Goal: Task Accomplishment & Management: Use online tool/utility

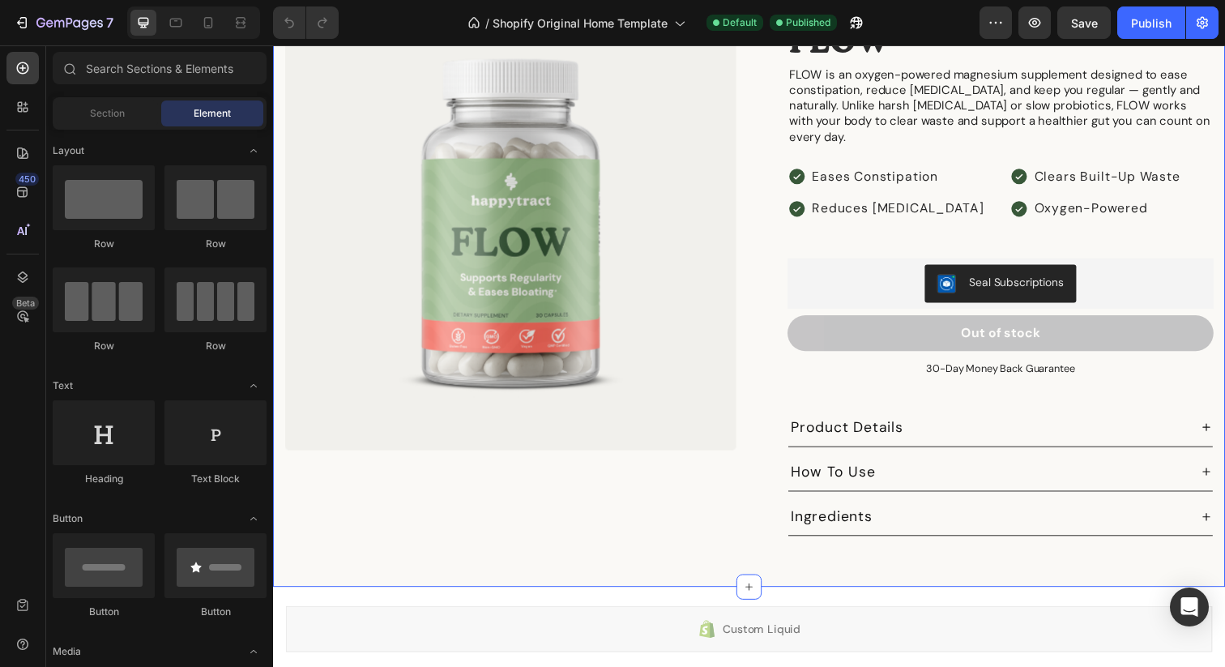
scroll to position [2133, 0]
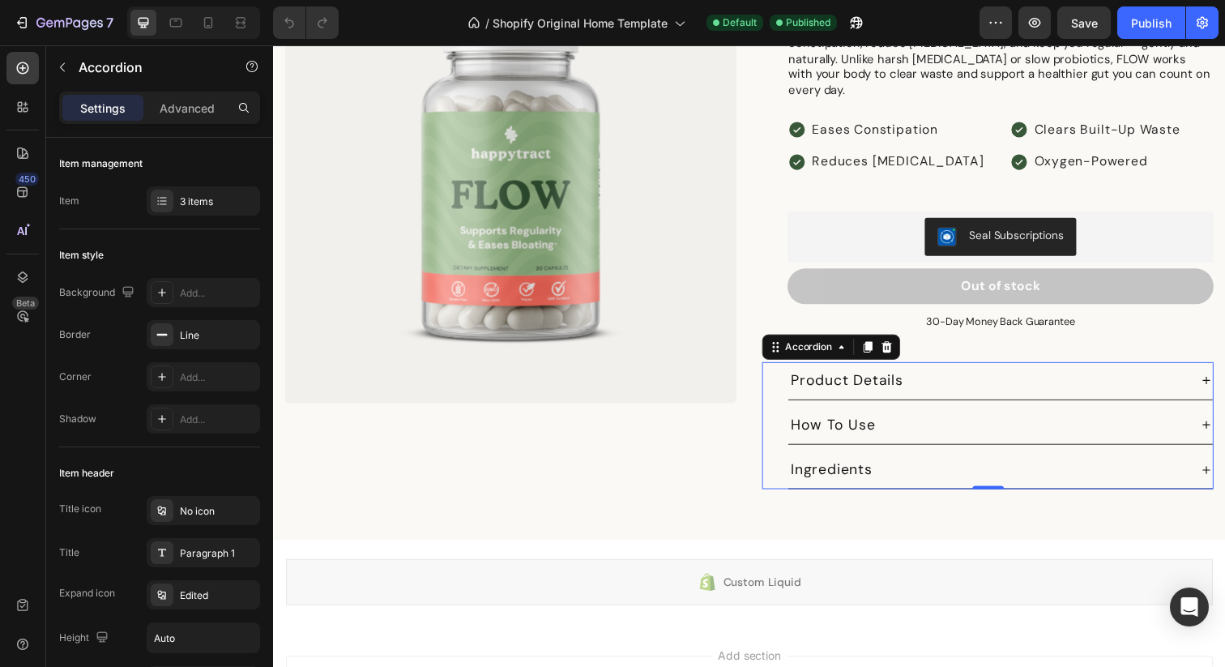
click at [876, 377] on p "Product Details" at bounding box center [858, 387] width 115 height 20
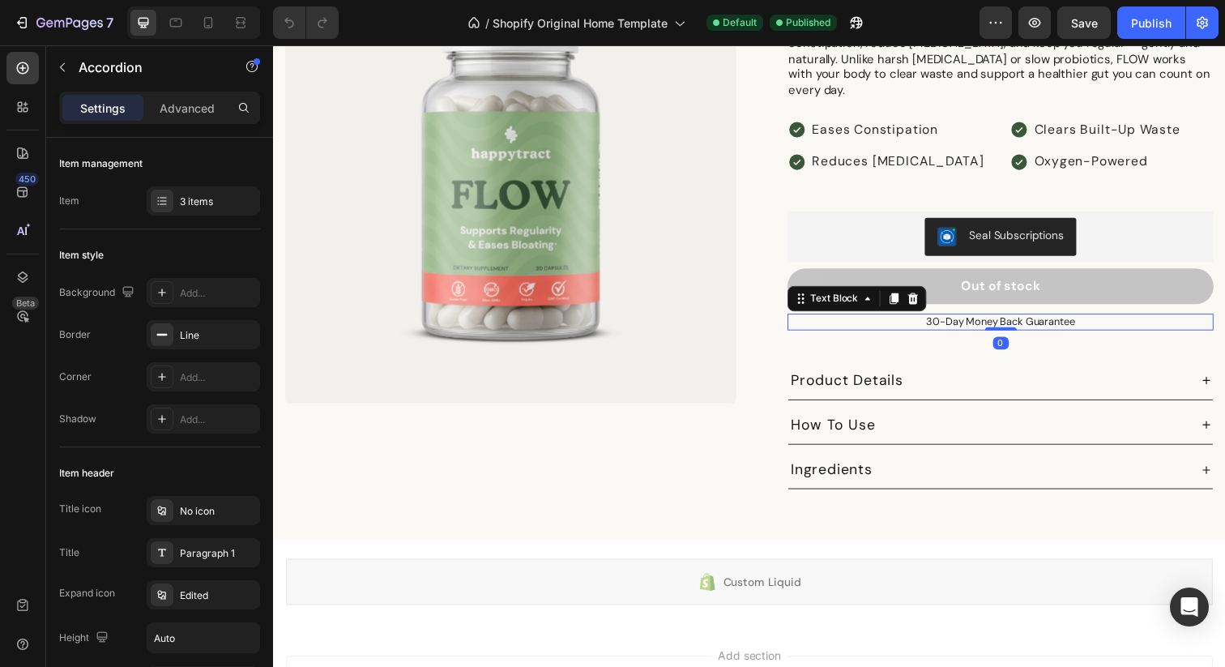
click at [900, 321] on p "30-Day Money Back Guarantee" at bounding box center [1016, 328] width 432 height 14
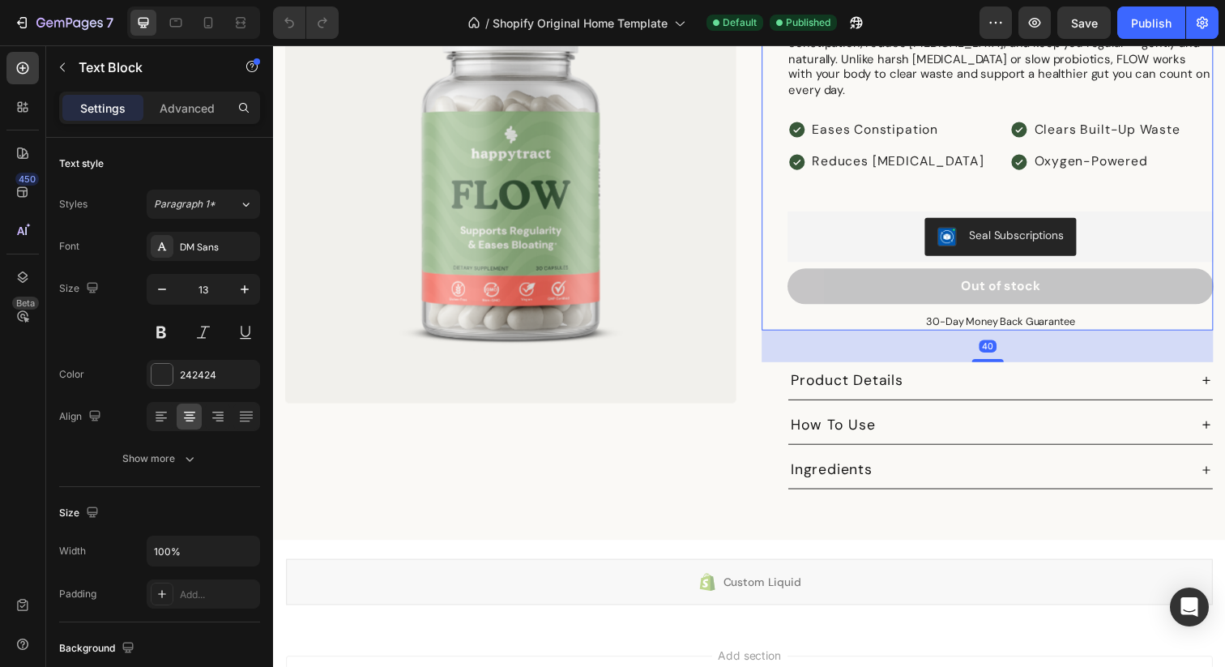
click at [778, 222] on div "Icon Icon Icon Icon Icon Icon List 4.8 stars from 5000+ reviews Text Block Row …" at bounding box center [1002, 143] width 461 height 386
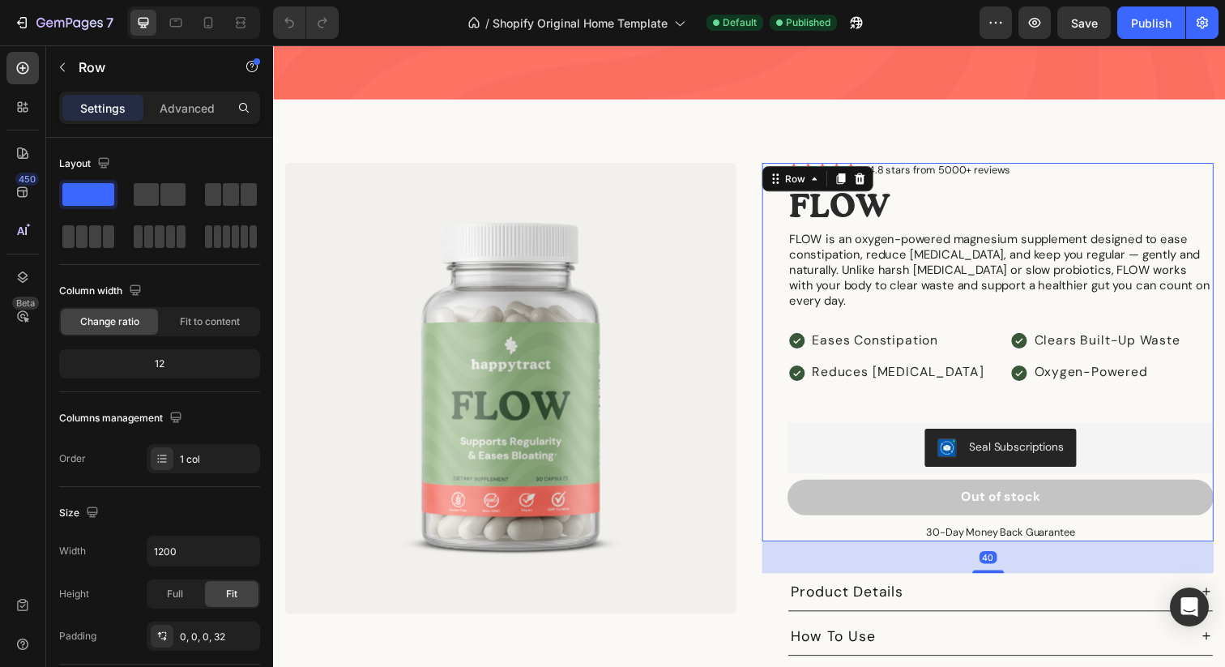
scroll to position [1905, 0]
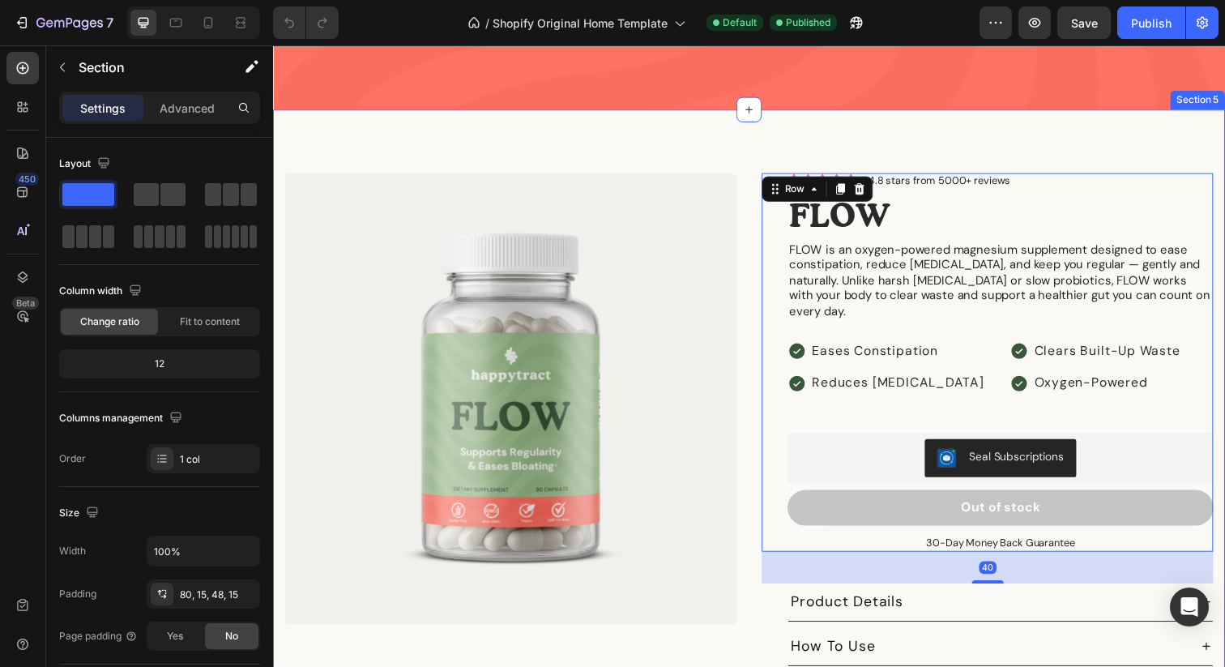
click at [757, 158] on div "Product Images Icon Icon Icon Icon Icon Icon List 4.8 stars from 5000+ reviews …" at bounding box center [759, 444] width 972 height 666
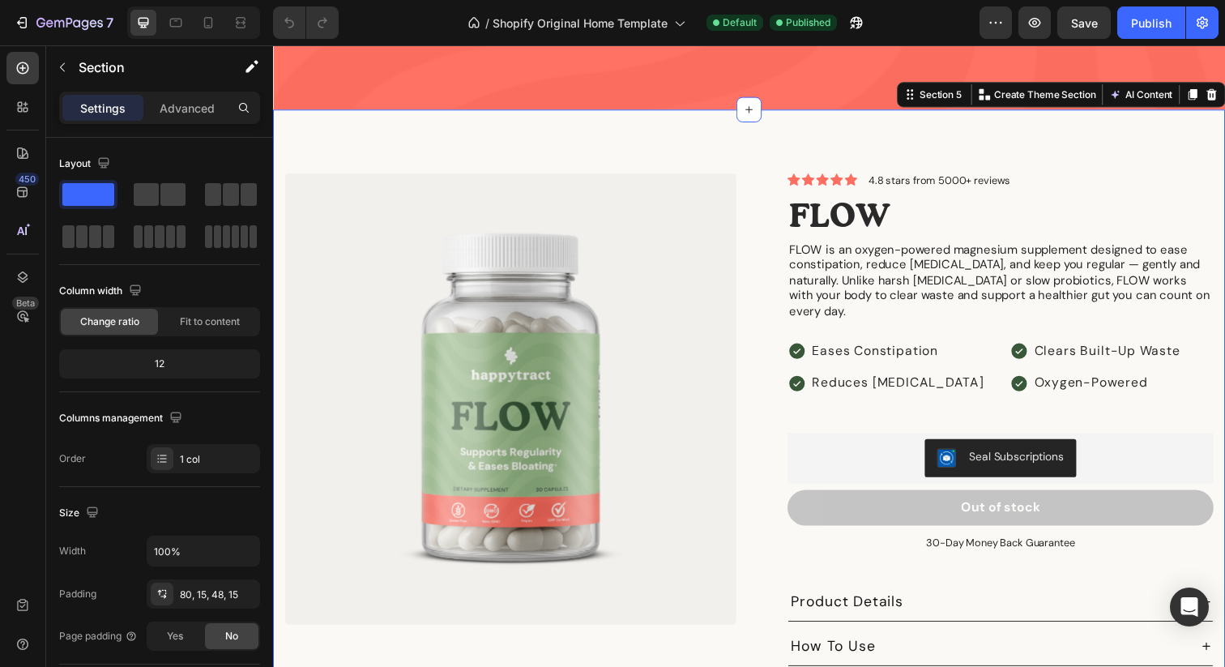
click at [763, 144] on div "Product Images Icon Icon Icon Icon Icon Icon List 4.8 stars from 5000+ reviews …" at bounding box center [759, 444] width 972 height 666
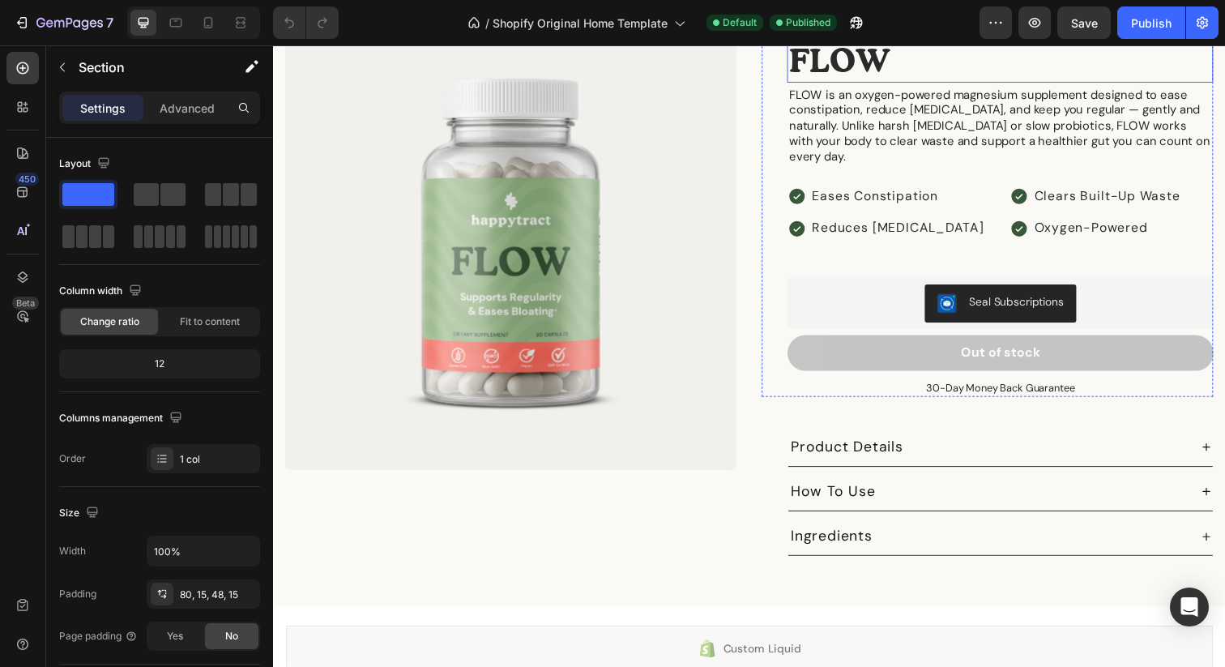
scroll to position [2070, 0]
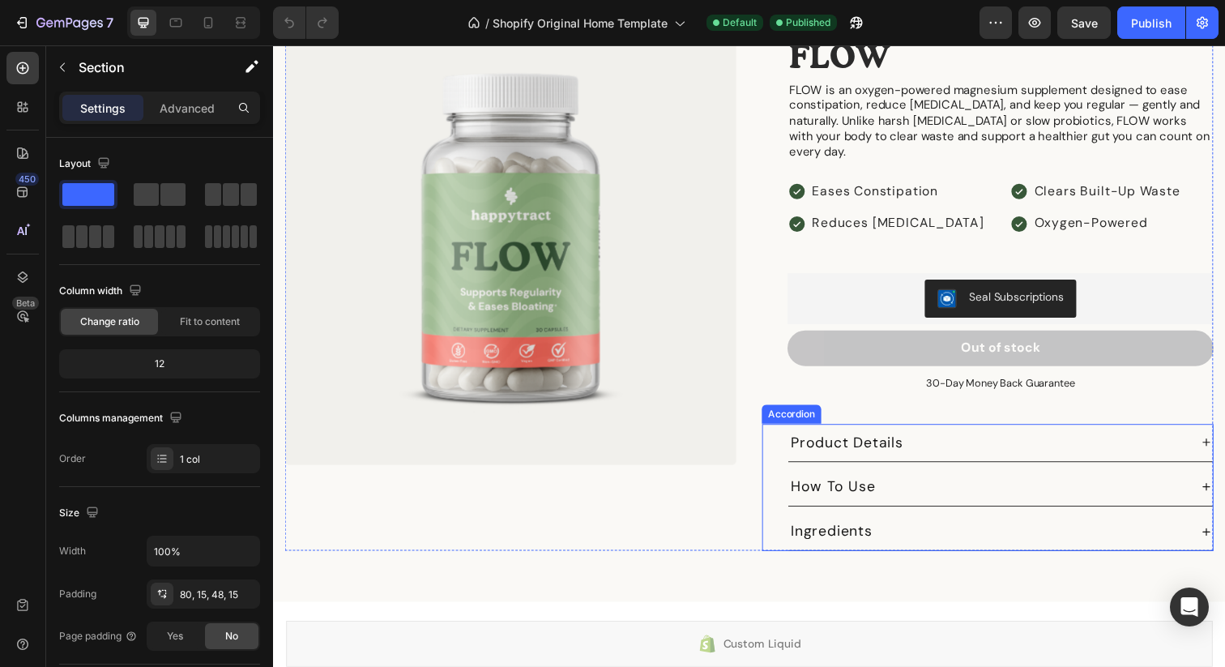
click at [943, 441] on div "Product Details" at bounding box center [1002, 450] width 407 height 25
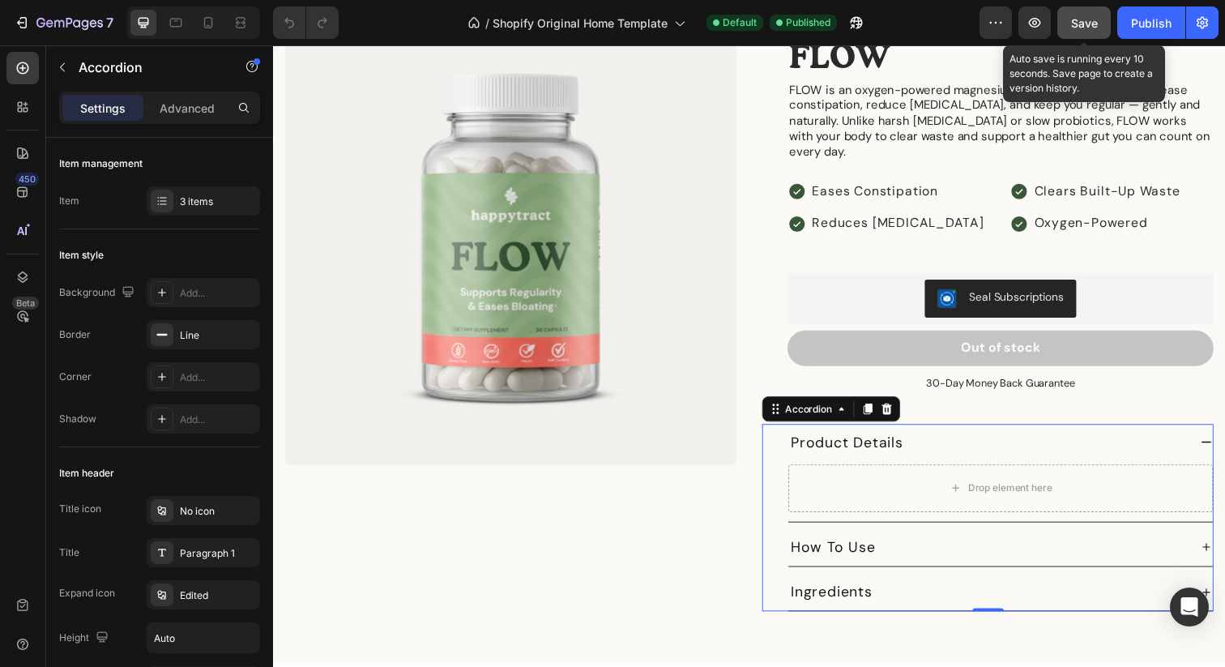
click at [1069, 23] on button "Save" at bounding box center [1083, 22] width 53 height 32
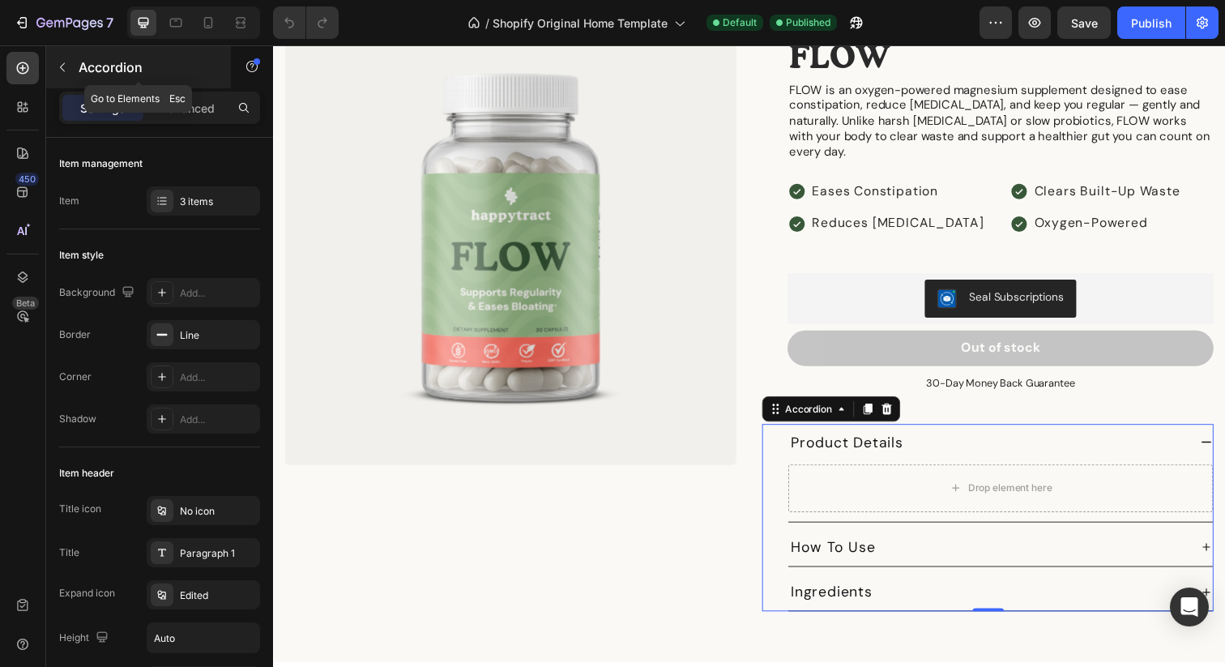
click at [57, 64] on icon "button" at bounding box center [62, 67] width 13 height 13
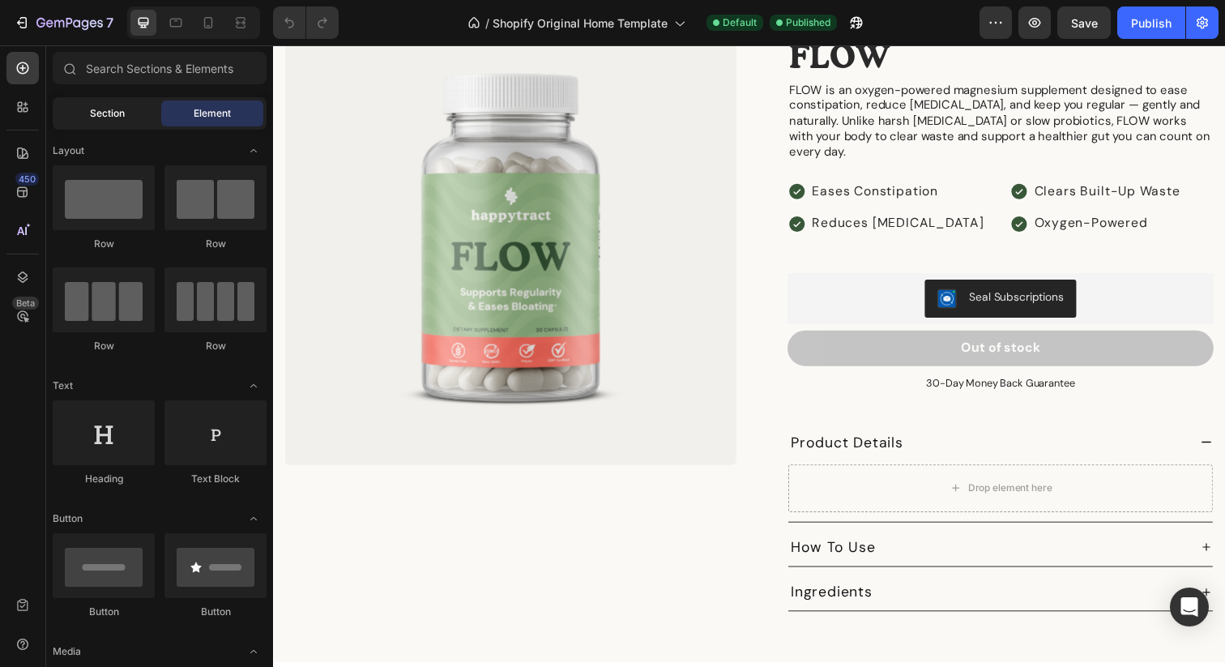
click at [94, 117] on span "Section" at bounding box center [107, 113] width 35 height 15
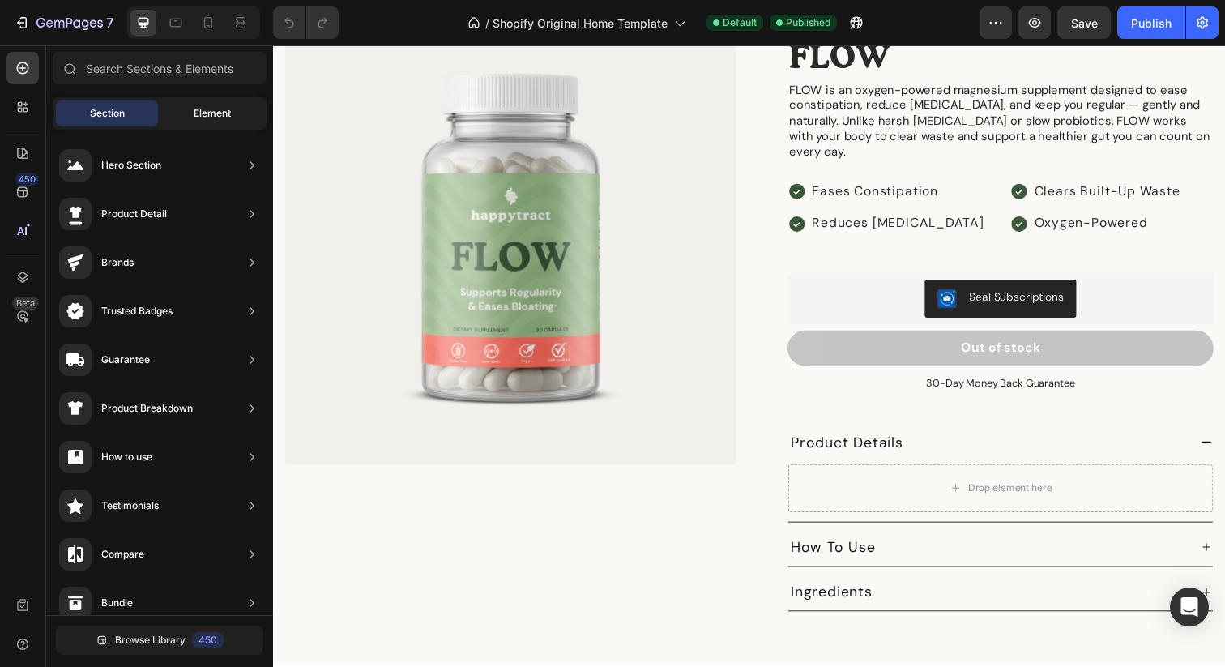
click at [197, 117] on span "Element" at bounding box center [212, 113] width 37 height 15
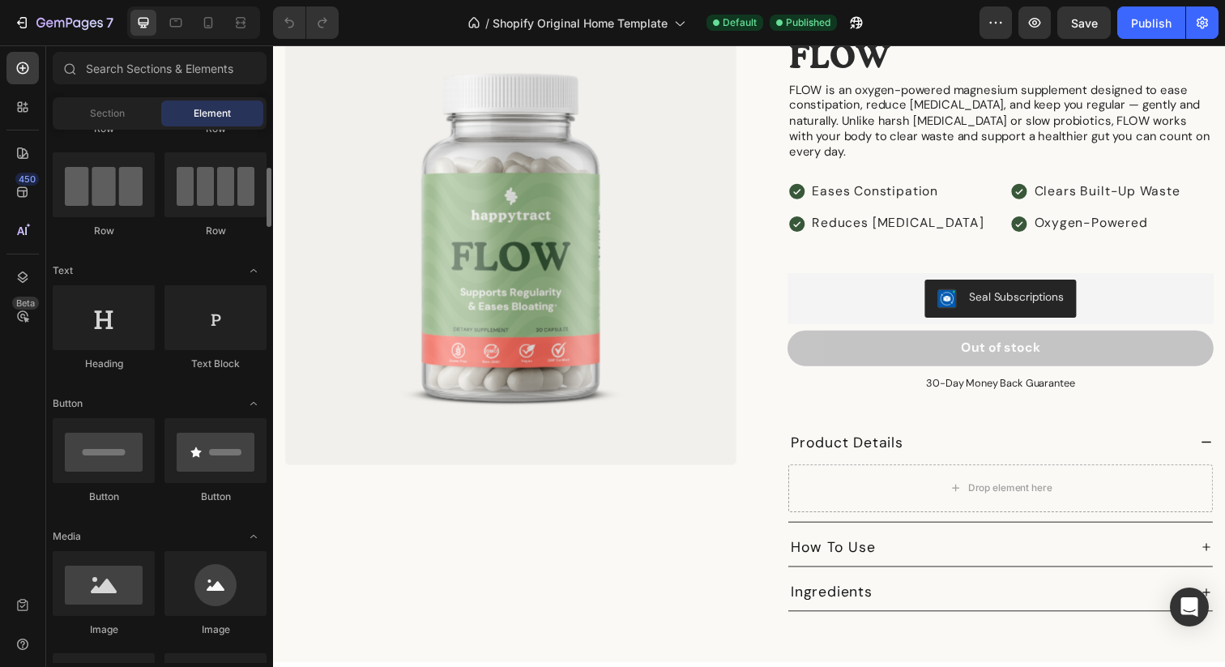
scroll to position [0, 0]
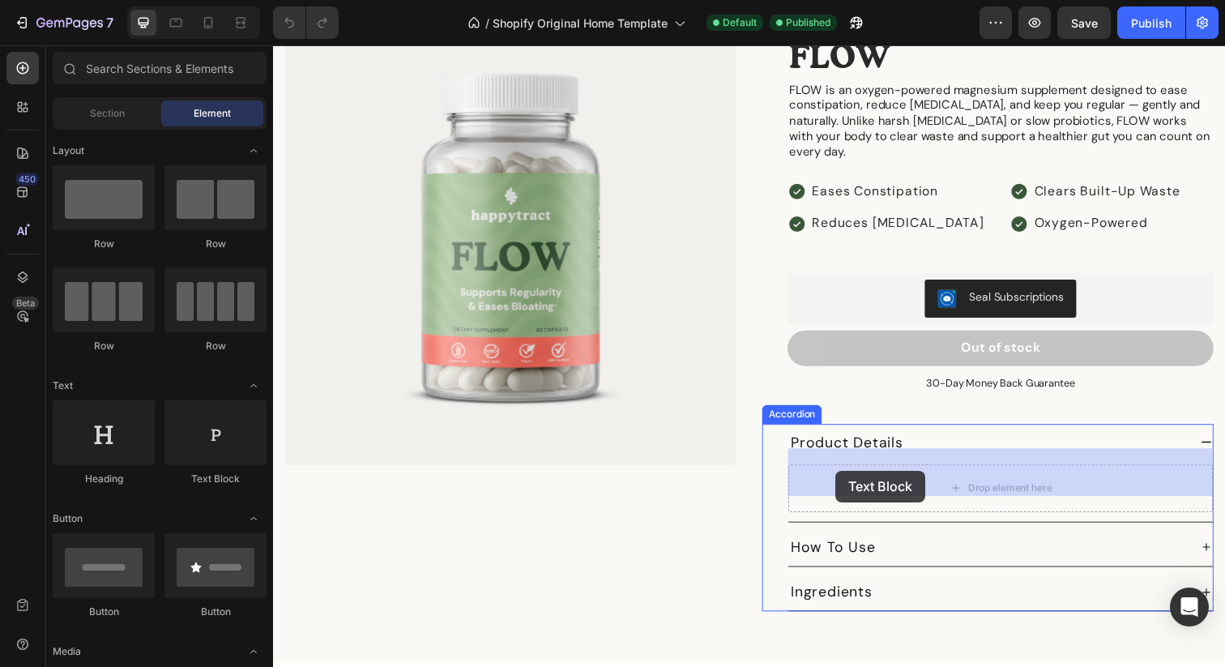
drag, startPoint x: 480, startPoint y: 497, endPoint x: 847, endPoint y: 480, distance: 367.3
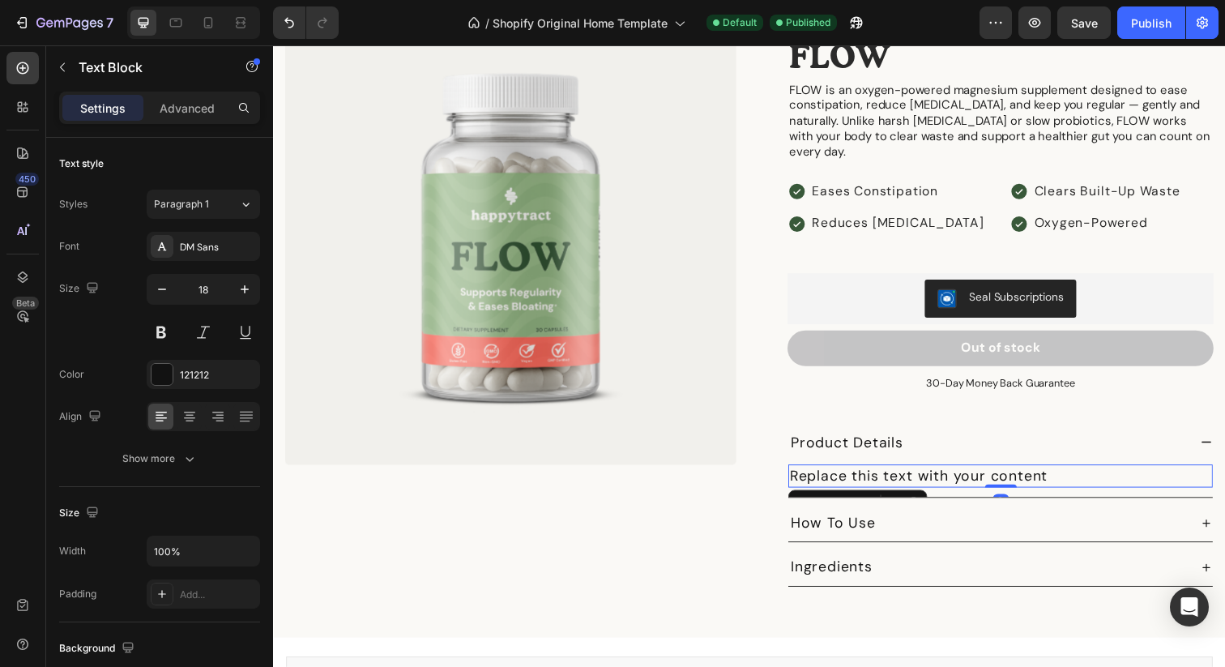
click at [860, 473] on div "Replace this text with your content" at bounding box center [1015, 484] width 433 height 23
click at [860, 475] on p "Replace this text with your content" at bounding box center [1015, 485] width 430 height 20
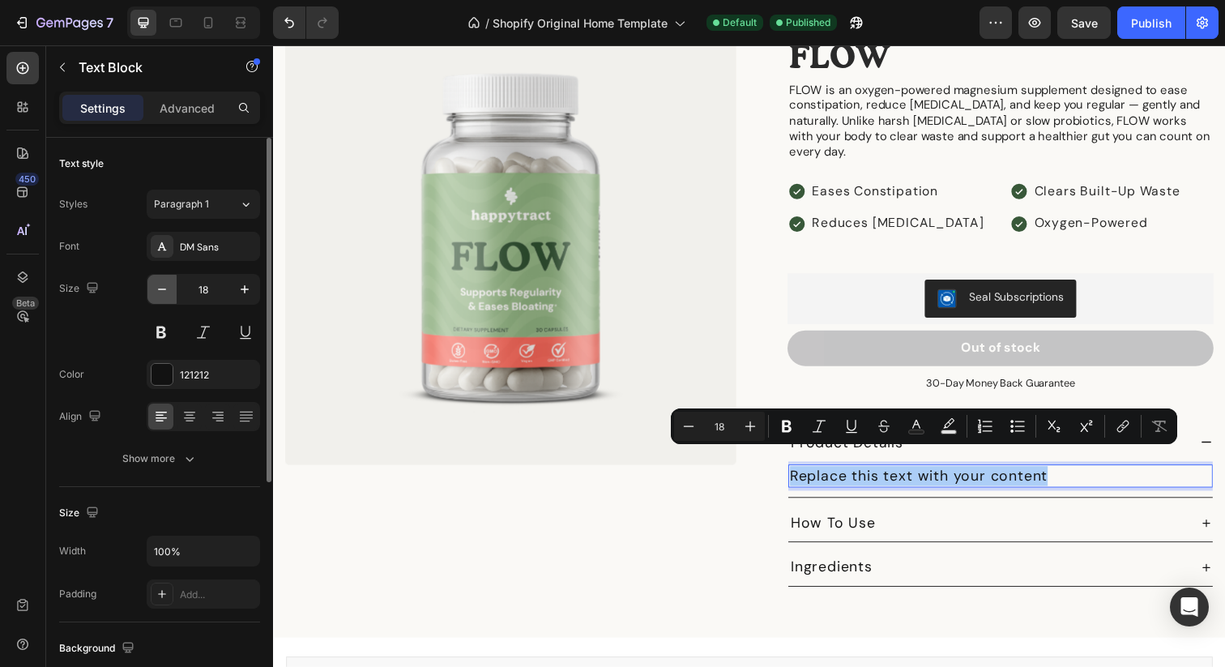
click at [151, 288] on button "button" at bounding box center [161, 289] width 29 height 29
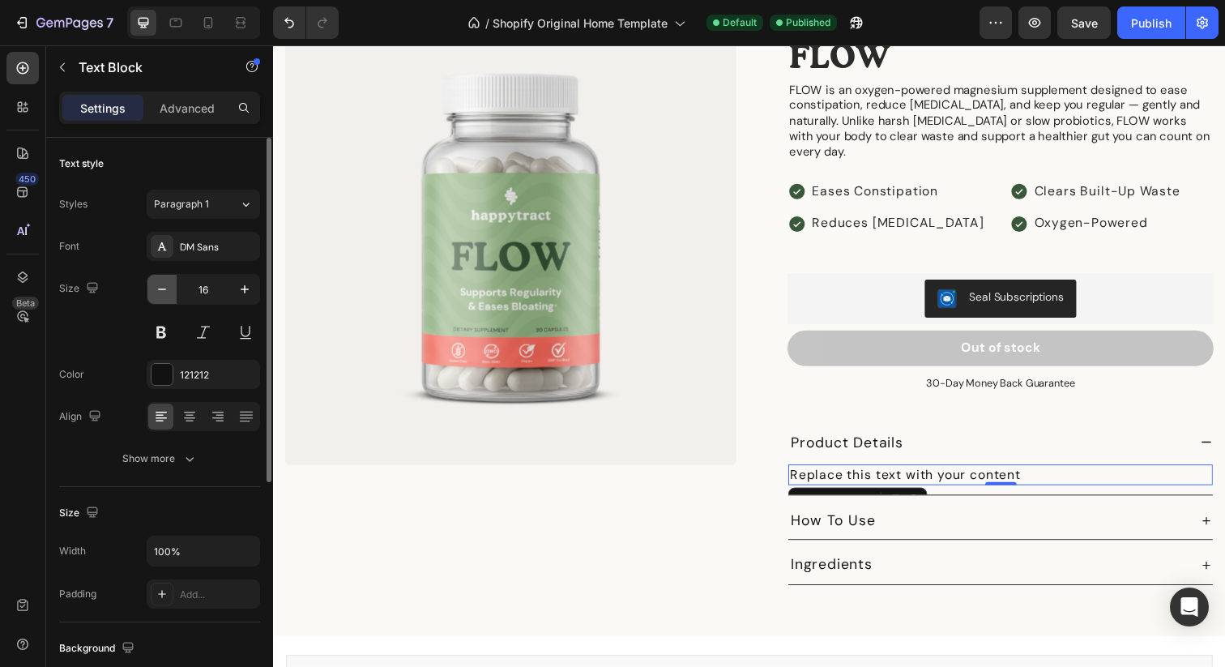
click at [151, 288] on button "button" at bounding box center [161, 289] width 29 height 29
type input "14"
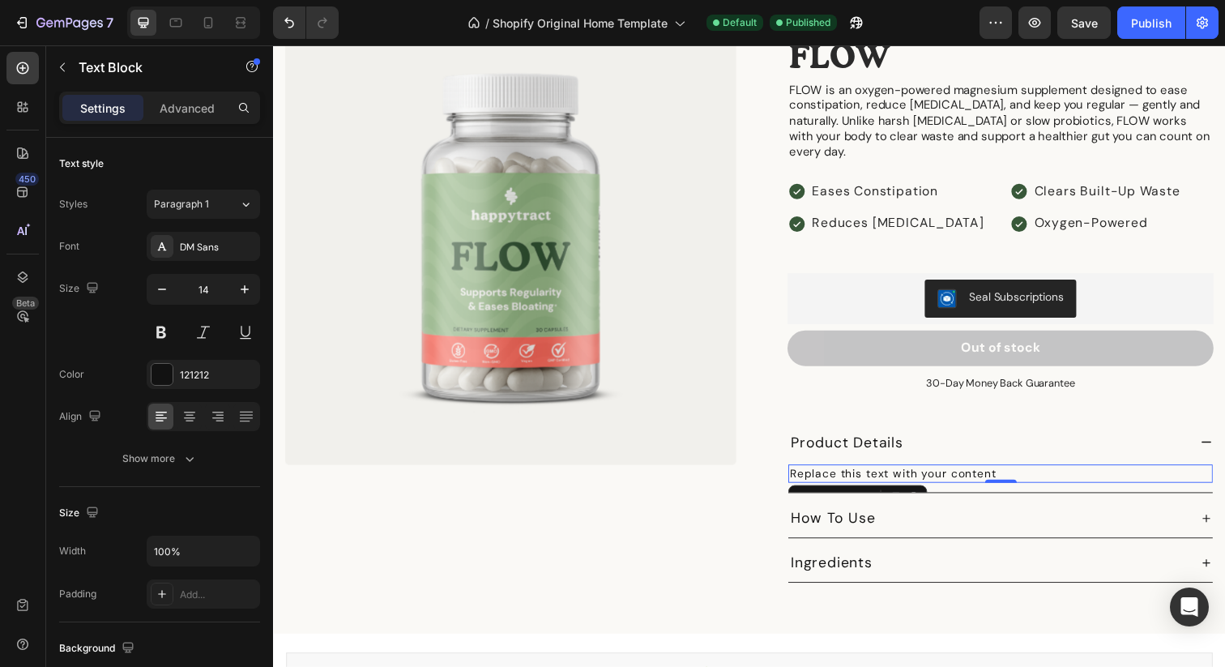
click at [902, 475] on p "Replace this text with your content" at bounding box center [1015, 483] width 430 height 16
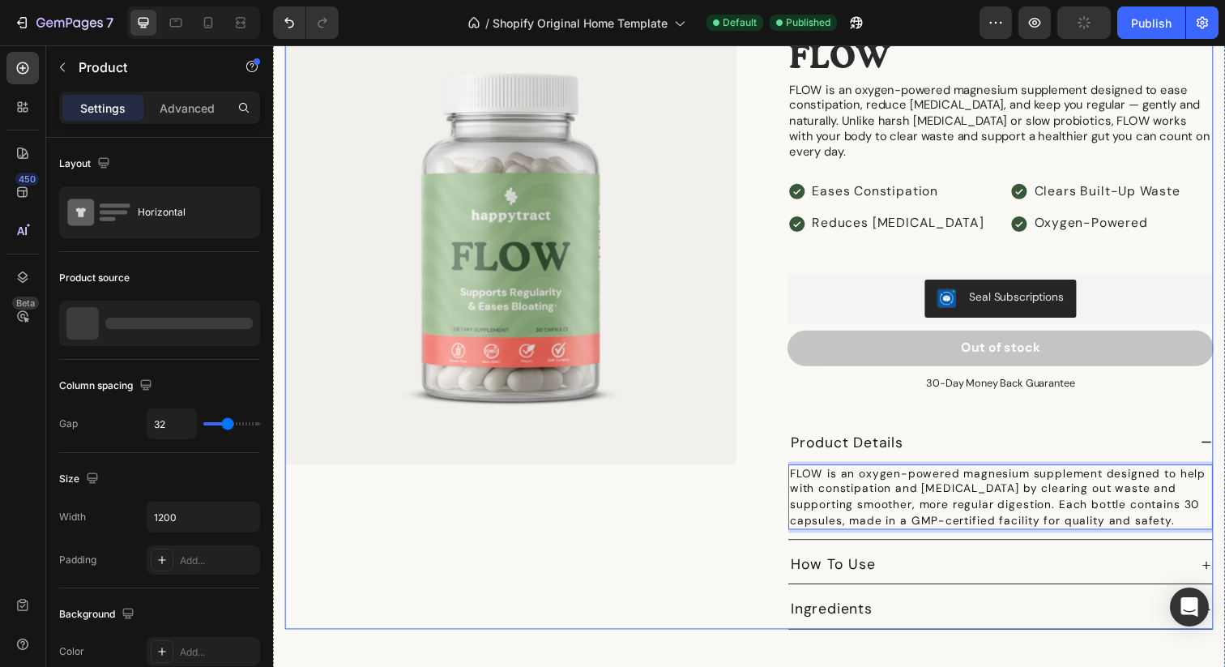
click at [691, 526] on div "Product Images" at bounding box center [515, 327] width 461 height 629
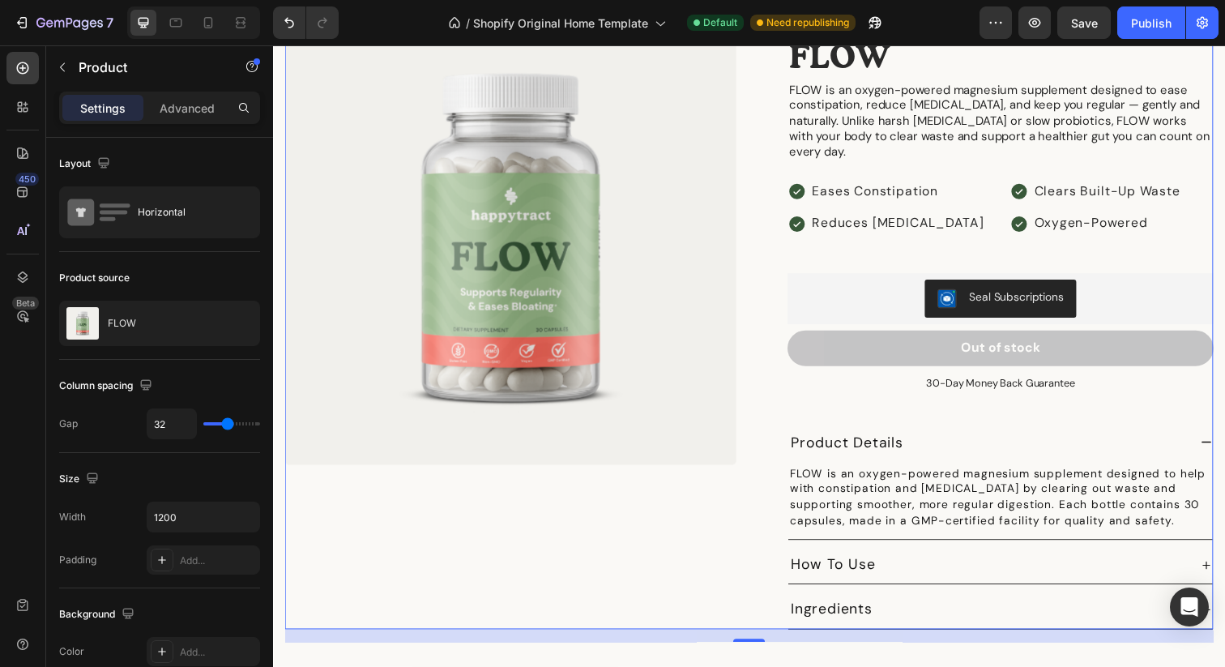
scroll to position [2154, 0]
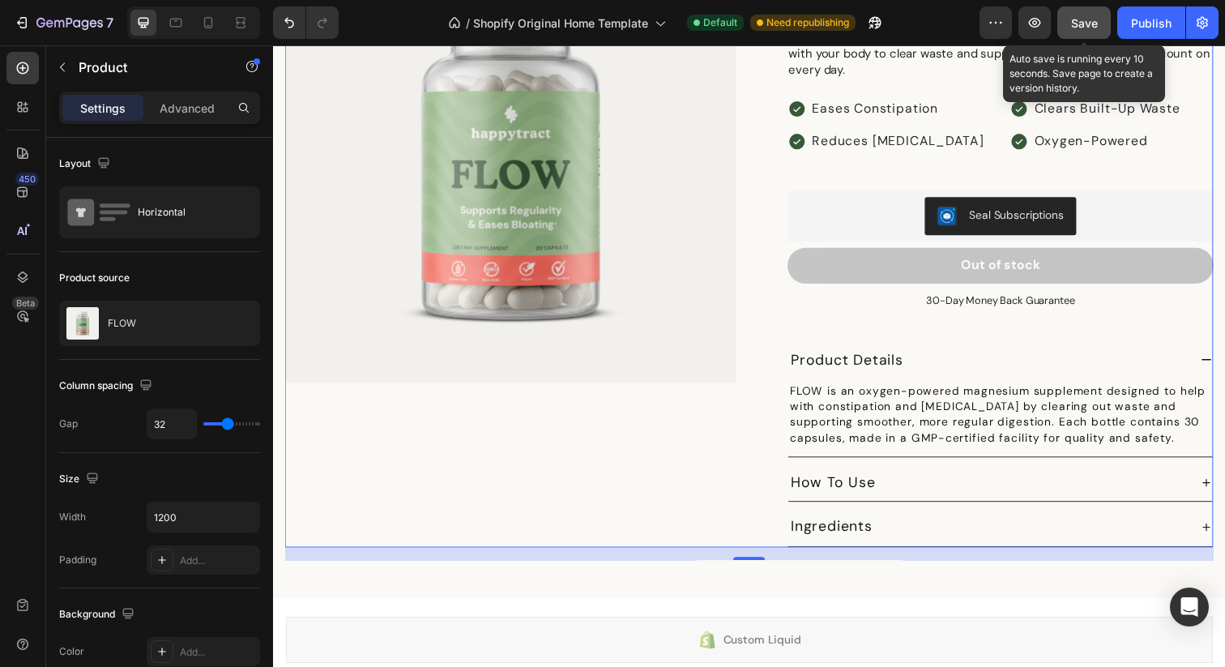
click at [1073, 12] on button "Save" at bounding box center [1083, 22] width 53 height 32
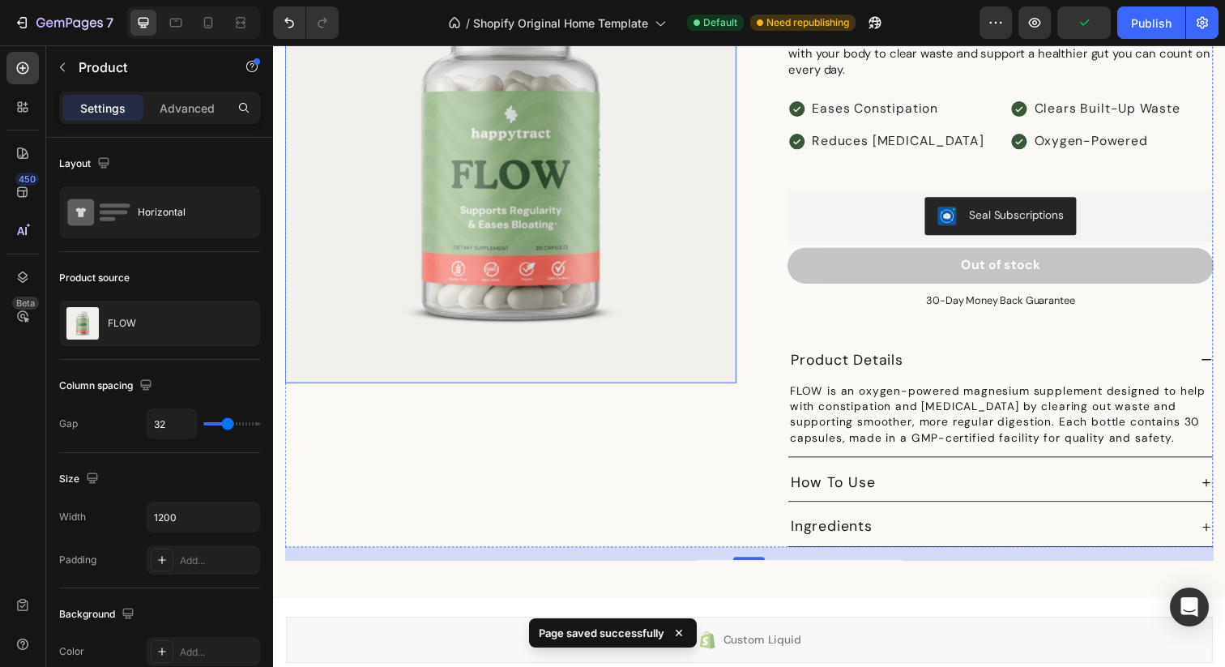
scroll to position [2347, 0]
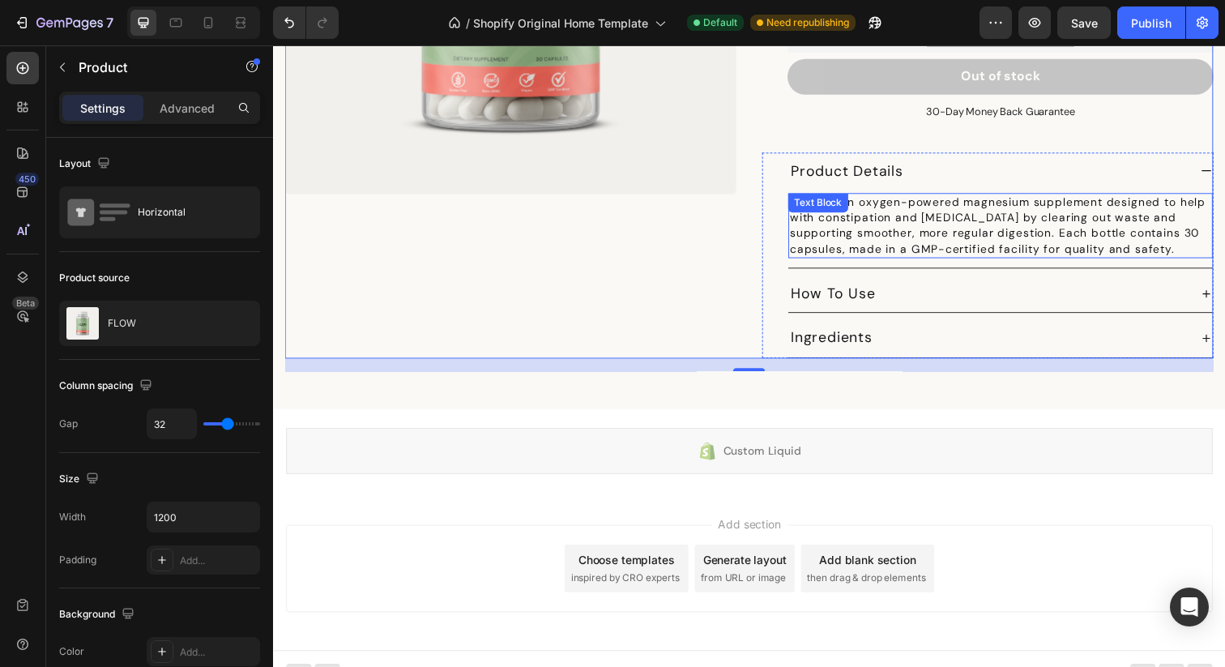
click at [922, 215] on p "FLOW is an oxygen-powered magnesium supplement designed to help with constipati…" at bounding box center [1015, 229] width 430 height 63
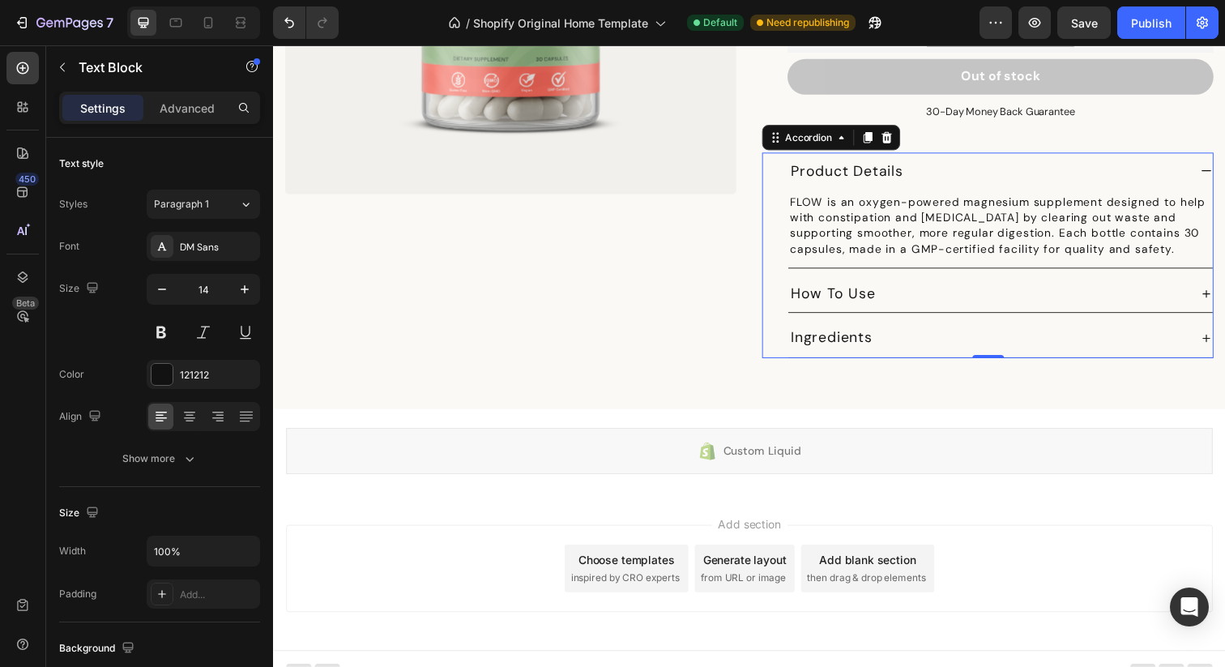
click at [939, 291] on div "How To Use" at bounding box center [1002, 298] width 407 height 25
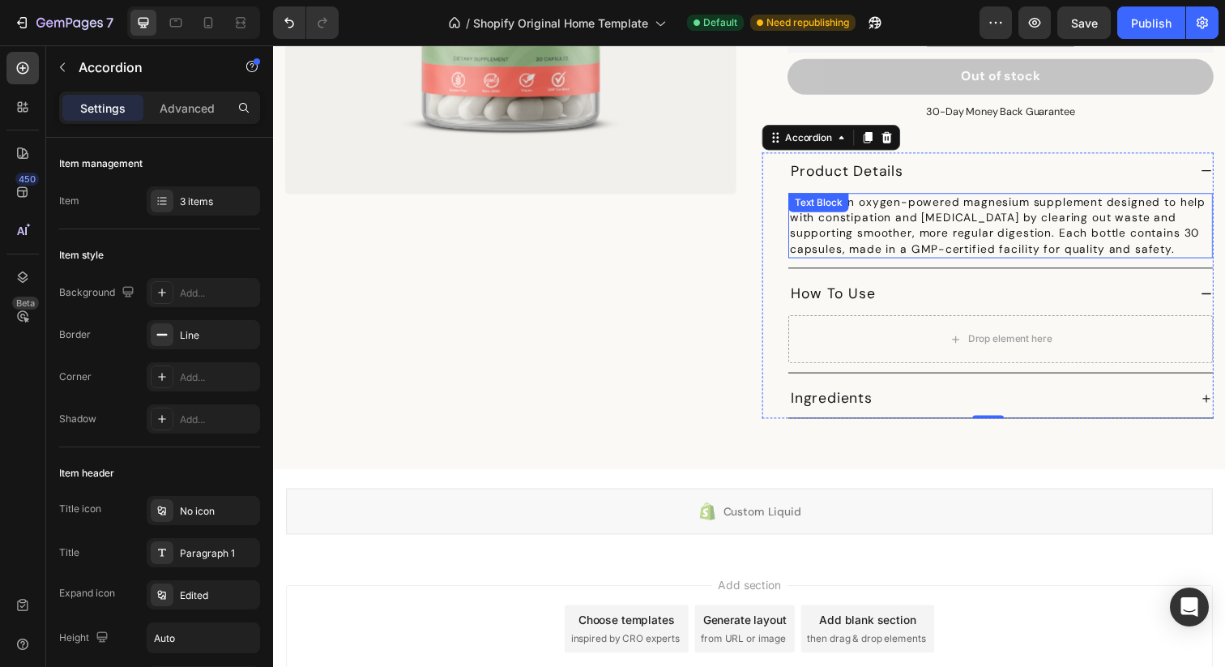
click at [906, 196] on div "FLOW is an oxygen-powered magnesium supplement designed to help with constipati…" at bounding box center [1015, 229] width 433 height 66
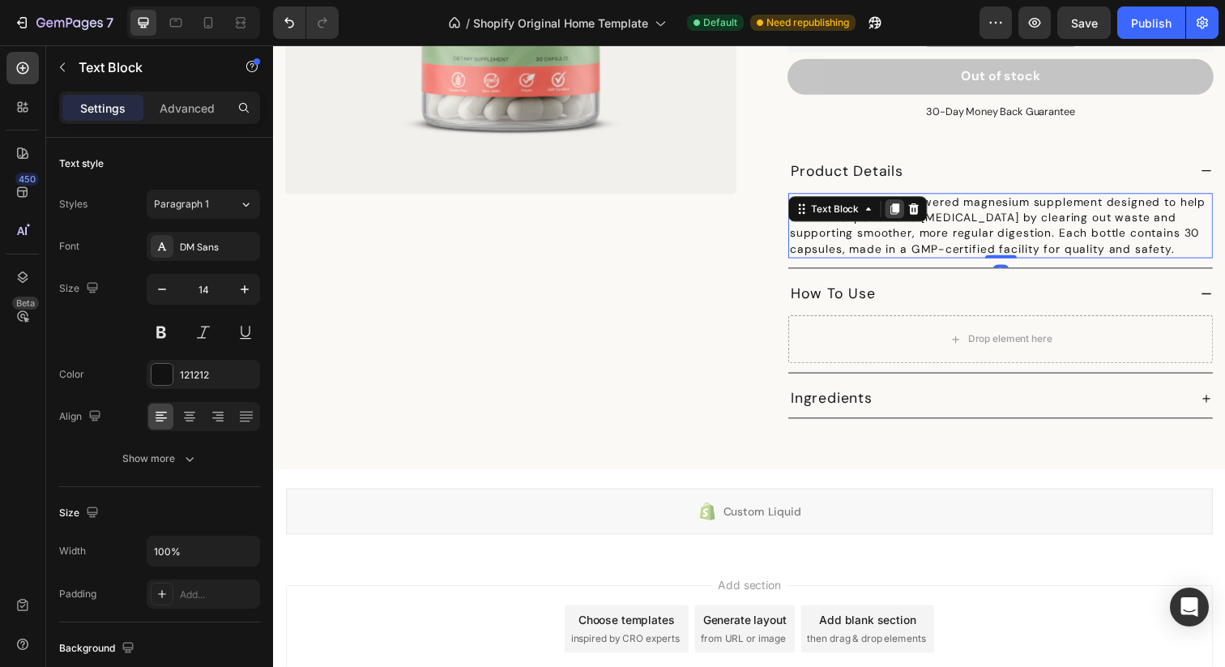
click at [903, 207] on icon at bounding box center [907, 212] width 9 height 11
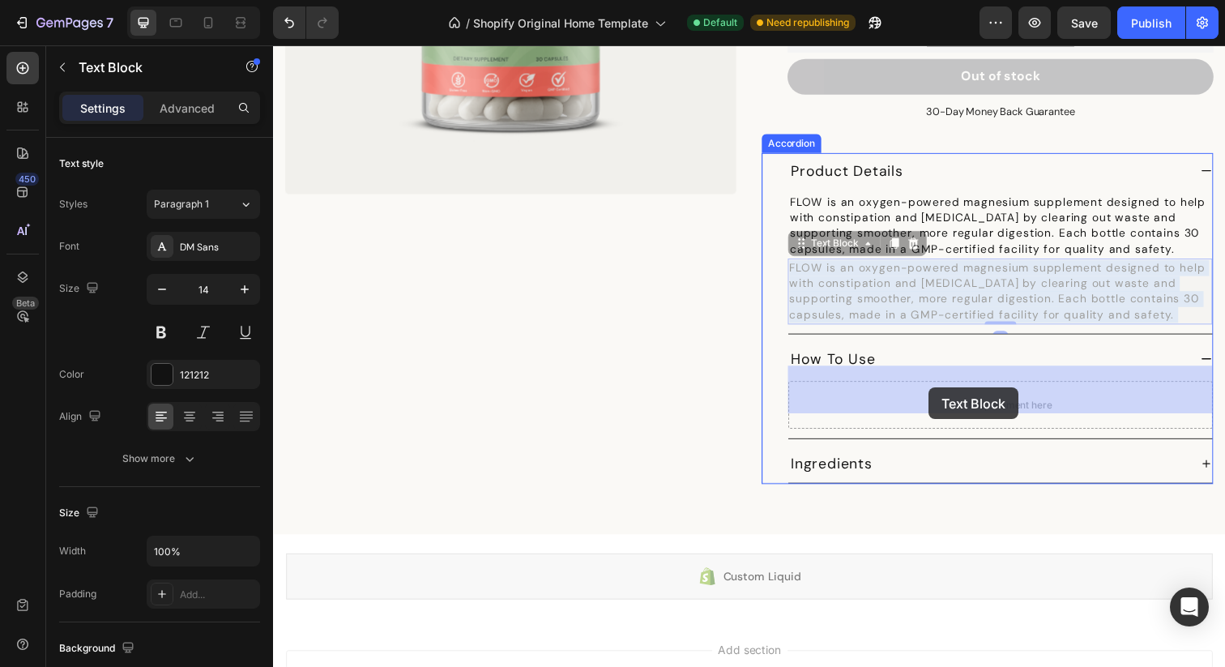
drag, startPoint x: 942, startPoint y: 278, endPoint x: 942, endPoint y: 394, distance: 115.8
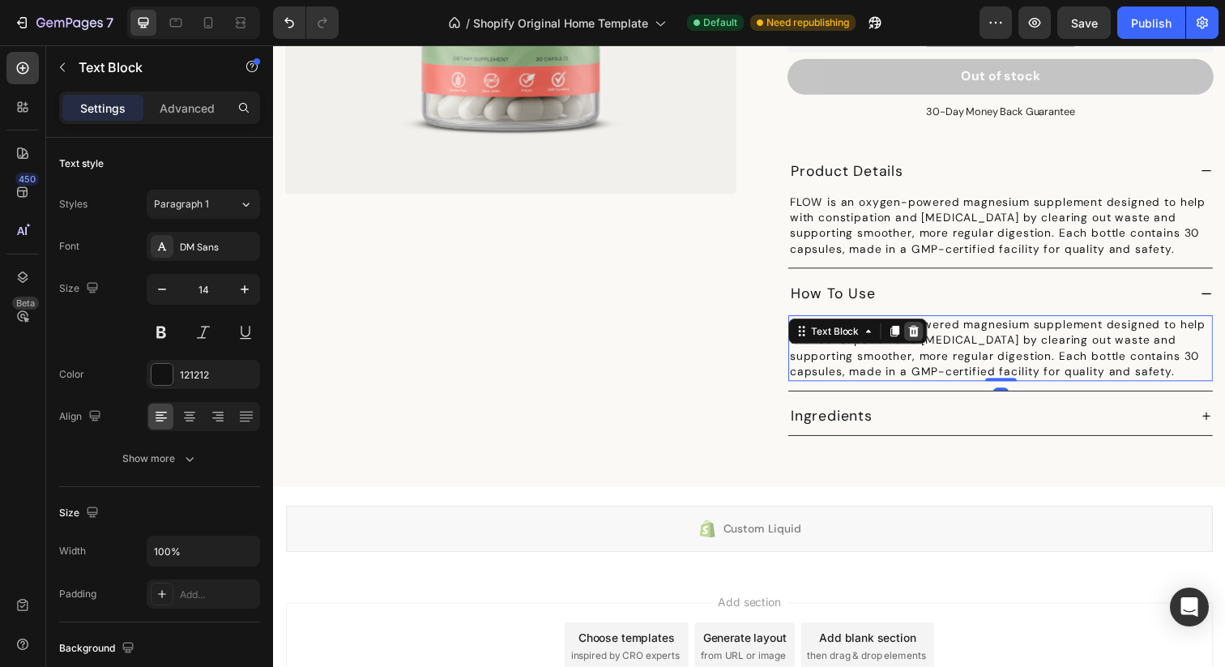
click at [925, 330] on icon at bounding box center [926, 336] width 13 height 13
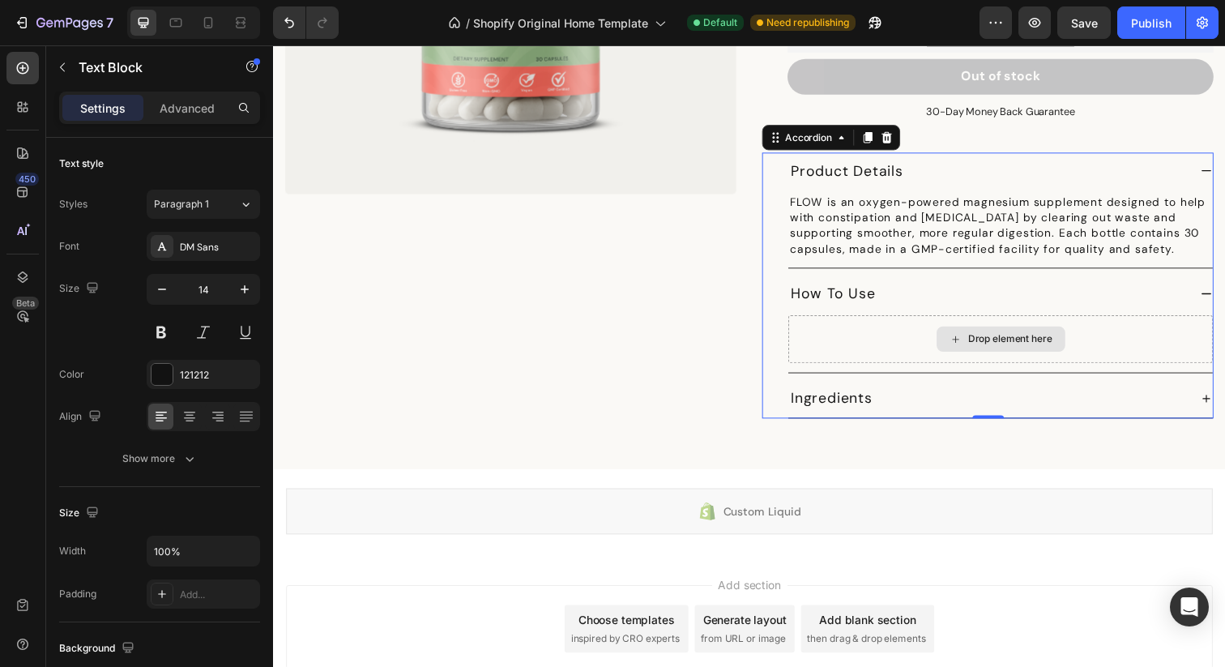
click at [925, 326] on div "Drop element here" at bounding box center [1015, 345] width 433 height 49
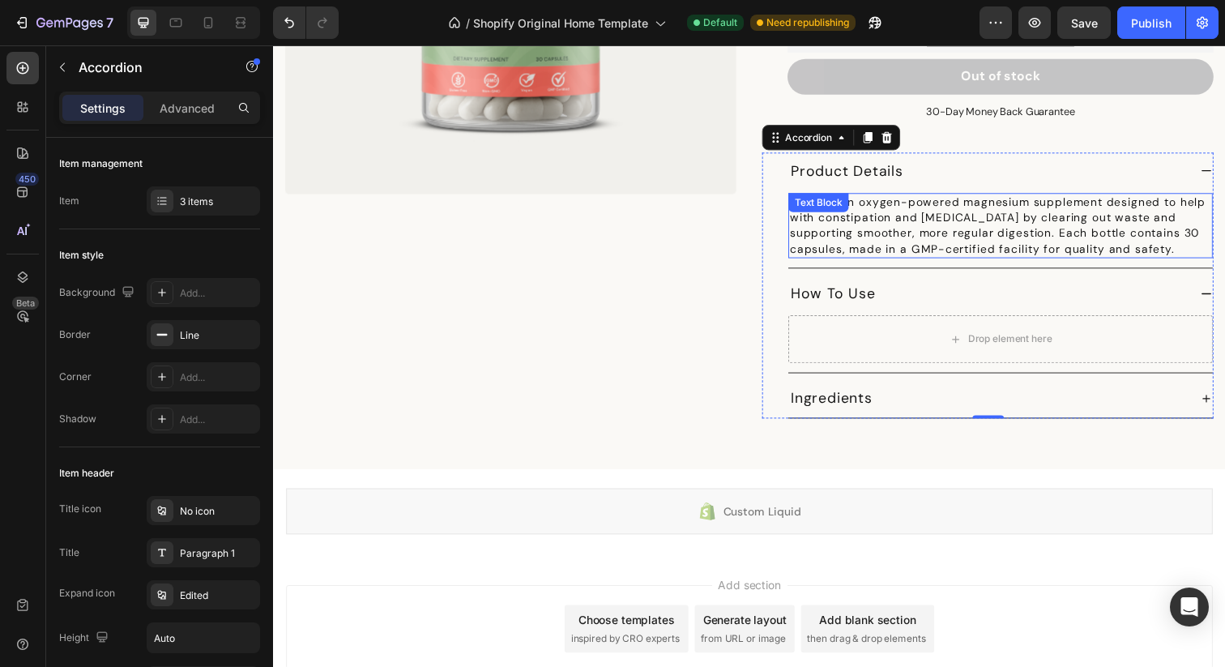
click at [962, 207] on p "FLOW is an oxygen-powered magnesium supplement designed to help with constipati…" at bounding box center [1015, 229] width 430 height 63
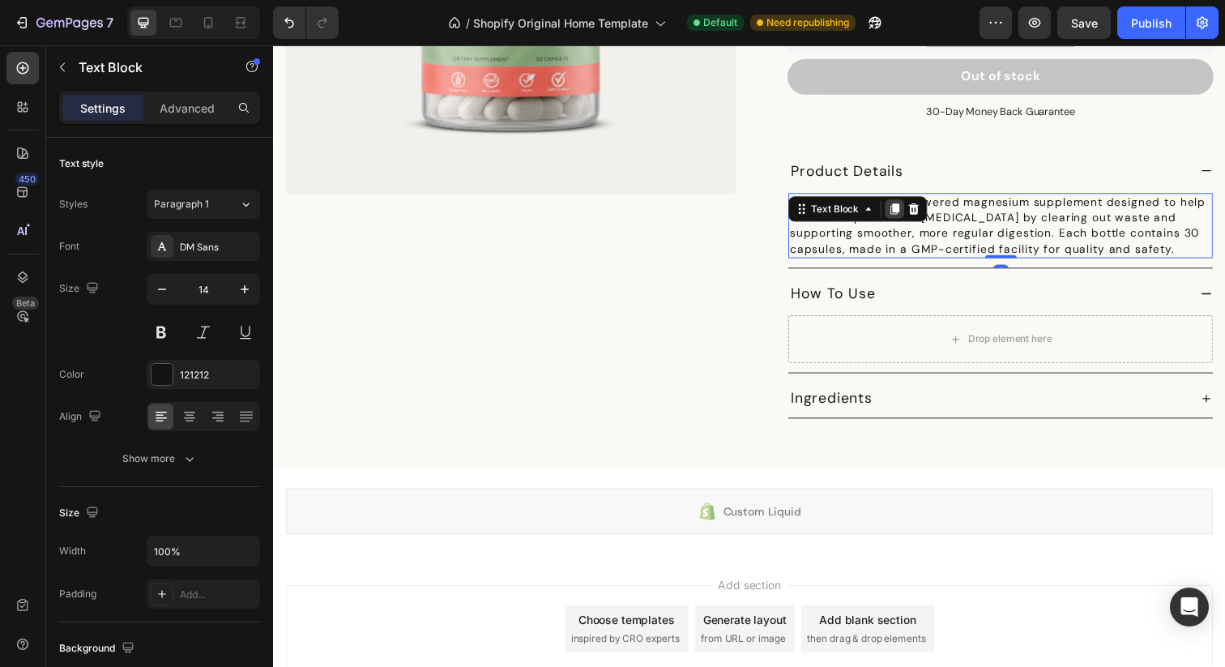
click at [903, 206] on icon at bounding box center [907, 212] width 13 height 13
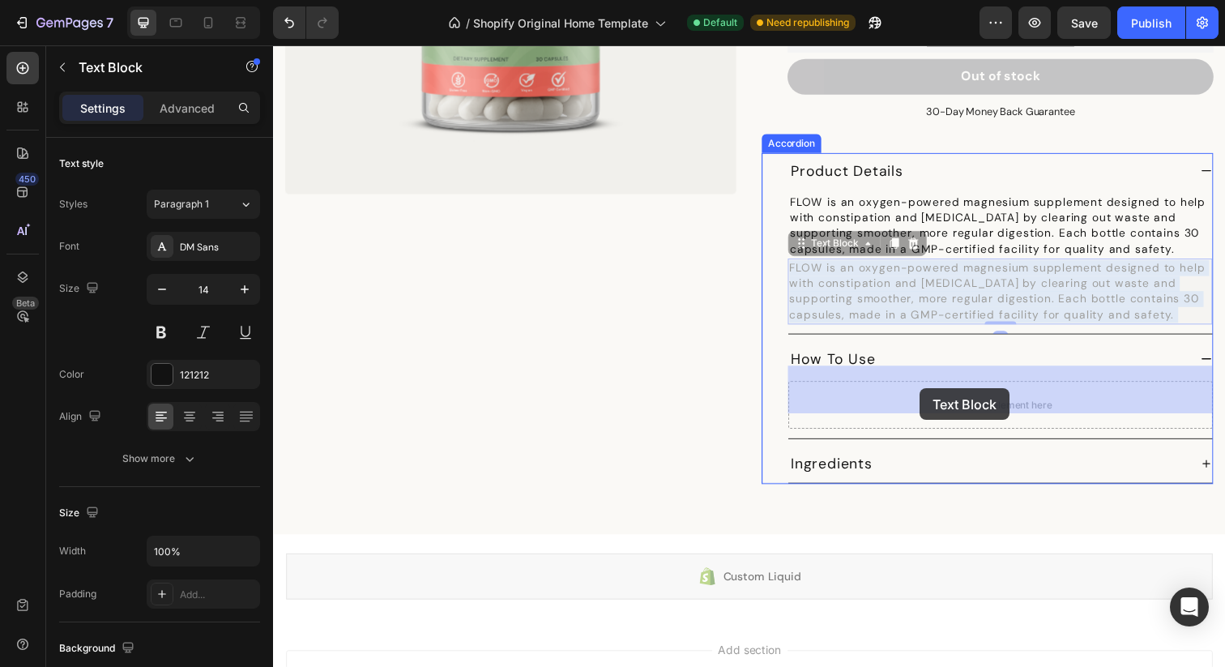
drag, startPoint x: 934, startPoint y: 277, endPoint x: 933, endPoint y: 395, distance: 118.3
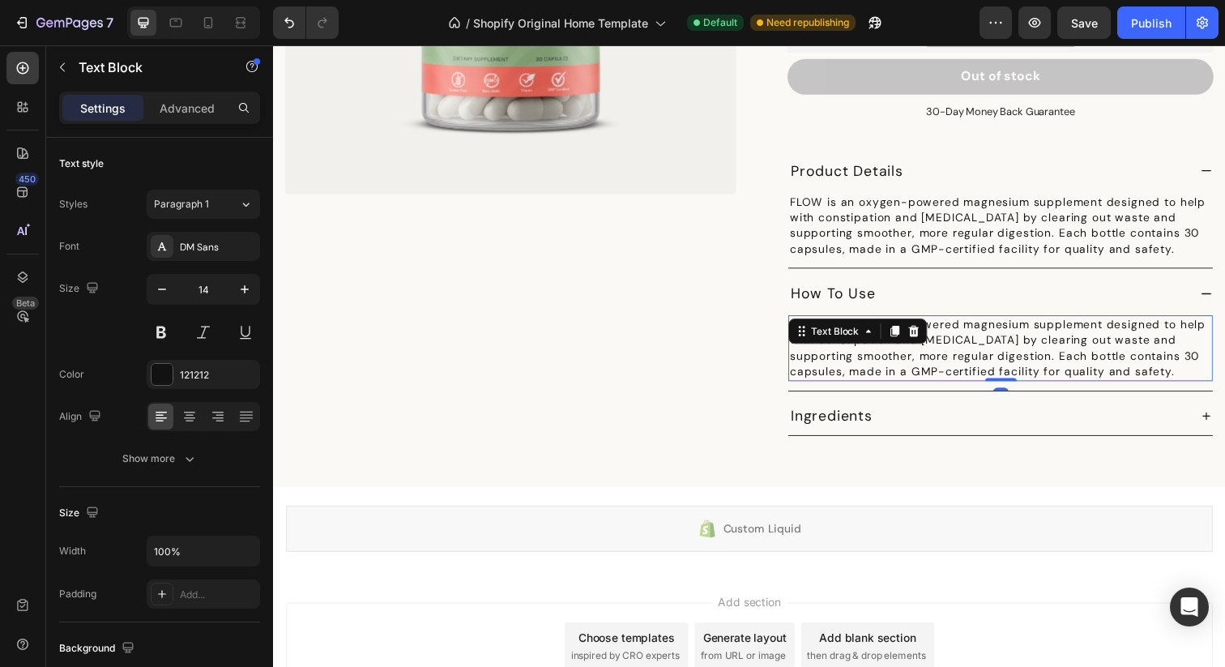
click at [1025, 334] on p "FLOW is an oxygen-powered magnesium supplement designed to help with constipati…" at bounding box center [1015, 353] width 430 height 63
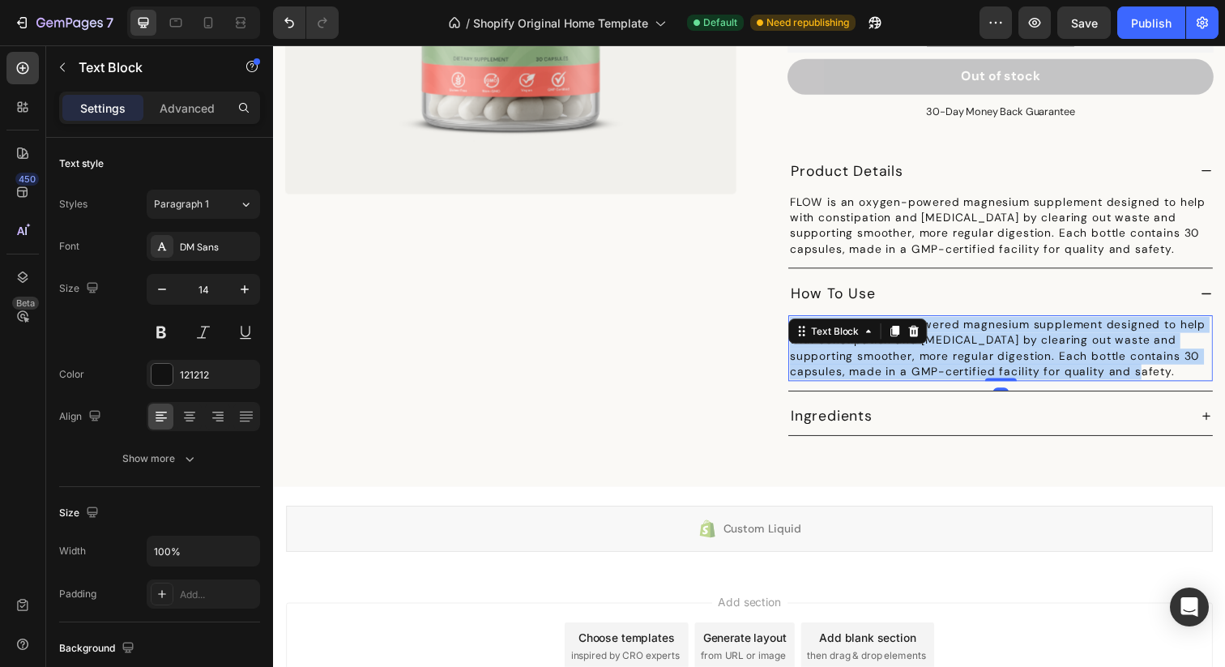
click at [1025, 334] on p "FLOW is an oxygen-powered magnesium supplement designed to help with constipati…" at bounding box center [1015, 353] width 430 height 63
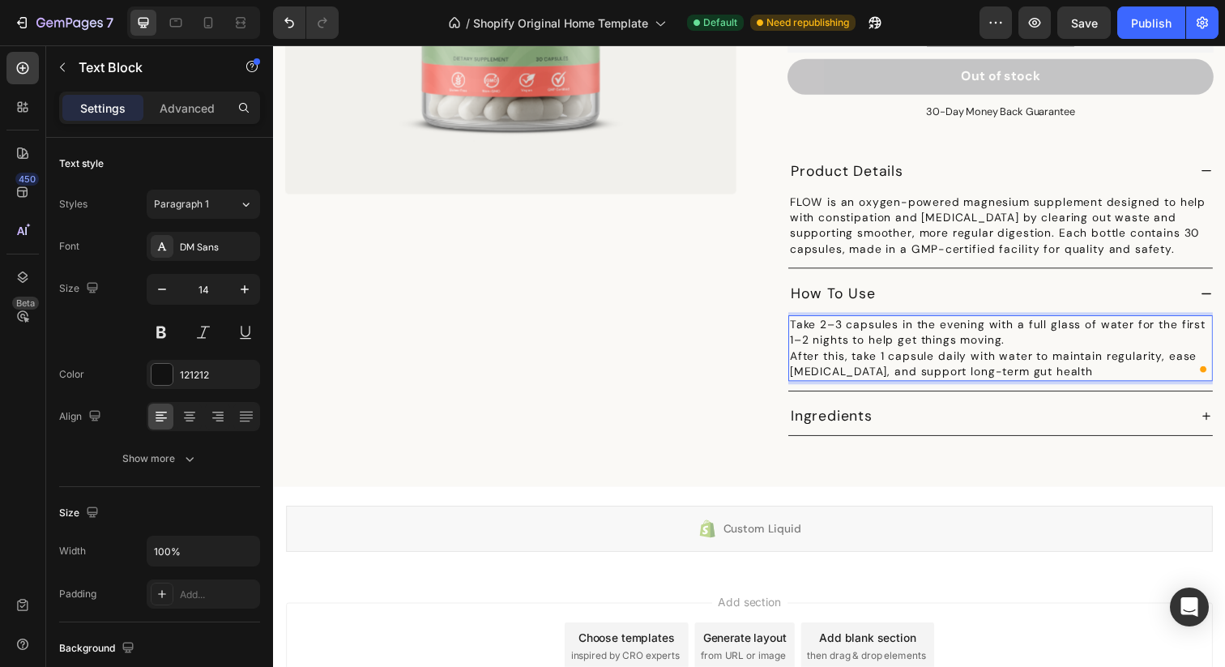
click at [1047, 324] on p "Take 2–3 capsules in the evening with a full glass of water for the first 1–2 n…" at bounding box center [1015, 338] width 430 height 32
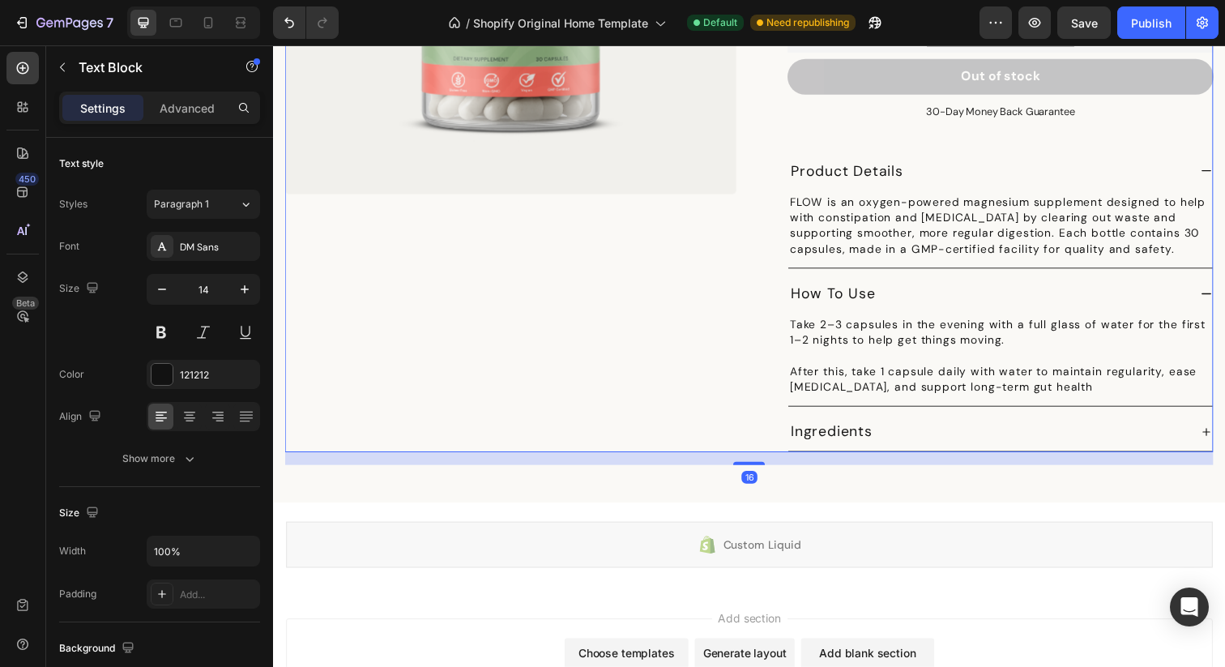
click at [638, 327] on div "Product Images" at bounding box center [515, 98] width 461 height 724
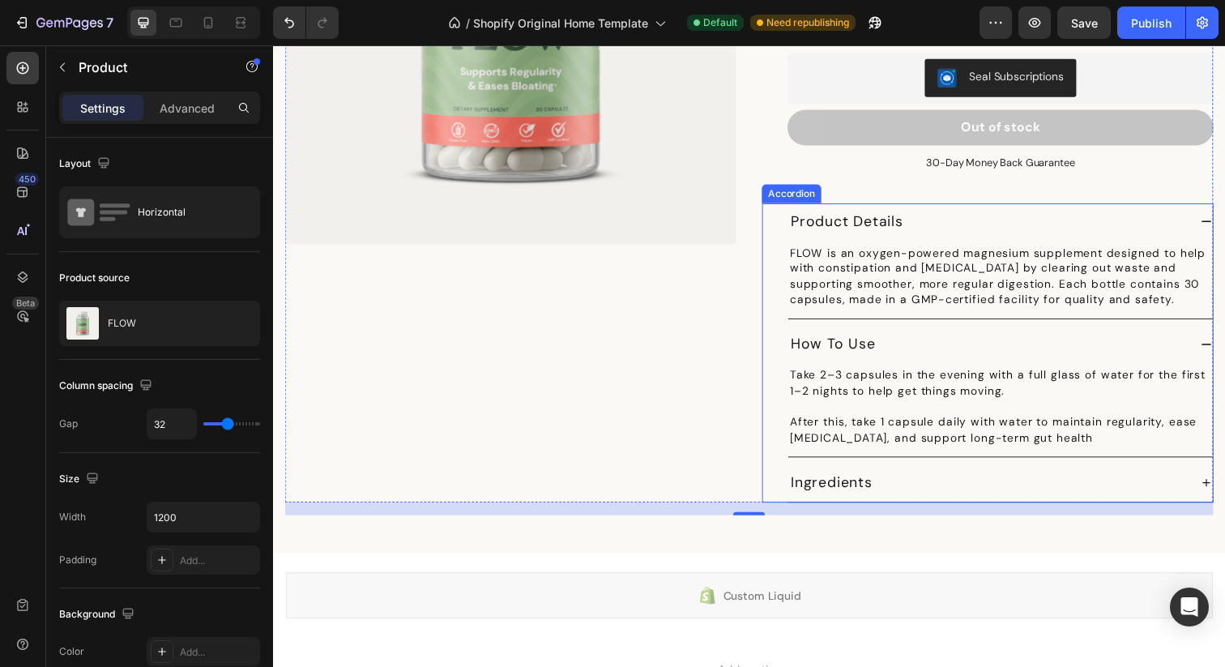
scroll to position [2298, 0]
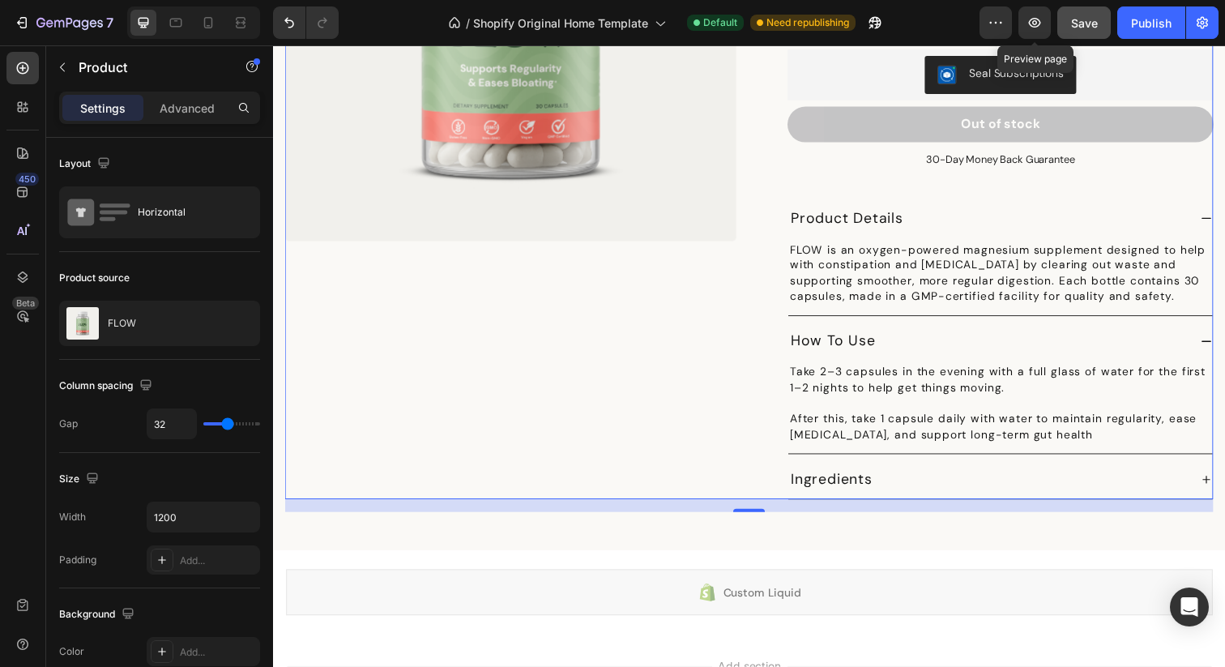
click at [1059, 24] on button "Save" at bounding box center [1083, 22] width 53 height 32
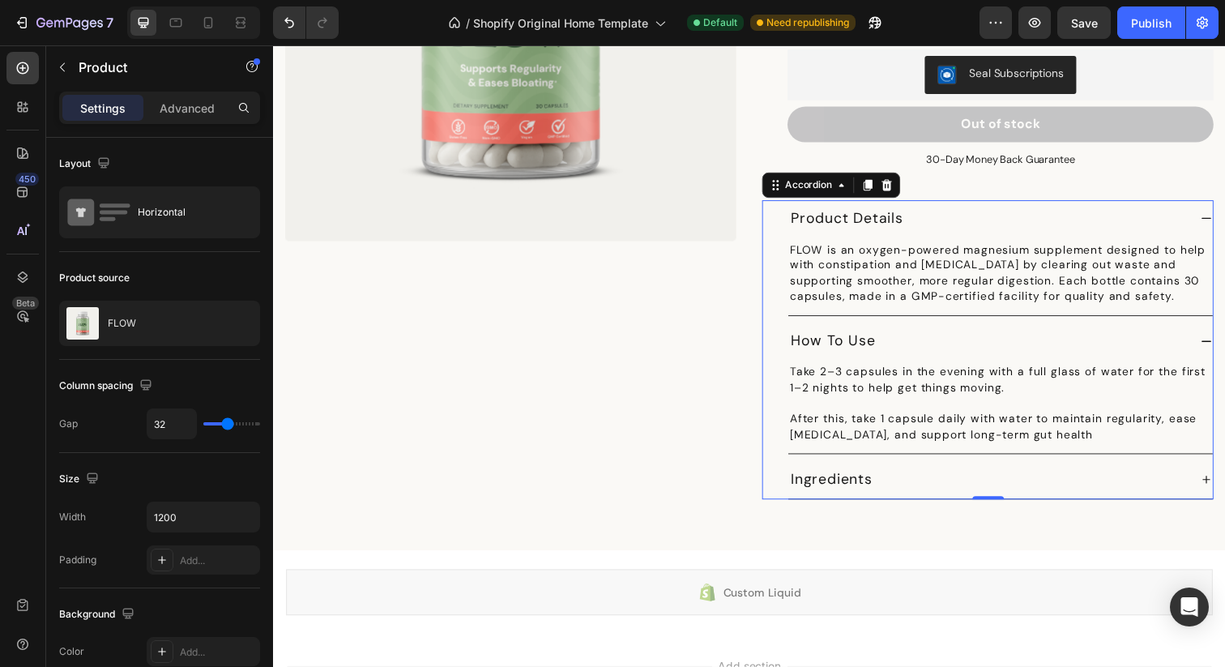
click at [930, 475] on div "Ingredients" at bounding box center [1002, 487] width 407 height 25
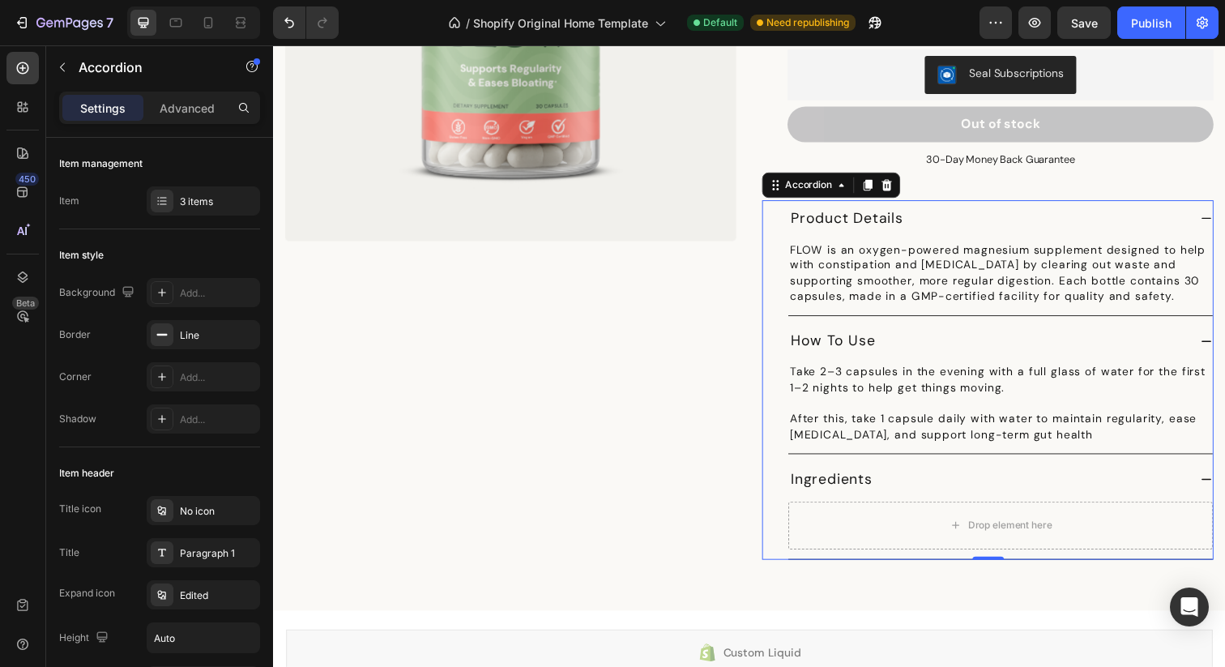
click at [1022, 372] on p "Take 2–3 capsules in the evening with a full glass of water for the first 1–2 n…" at bounding box center [1015, 395] width 430 height 48
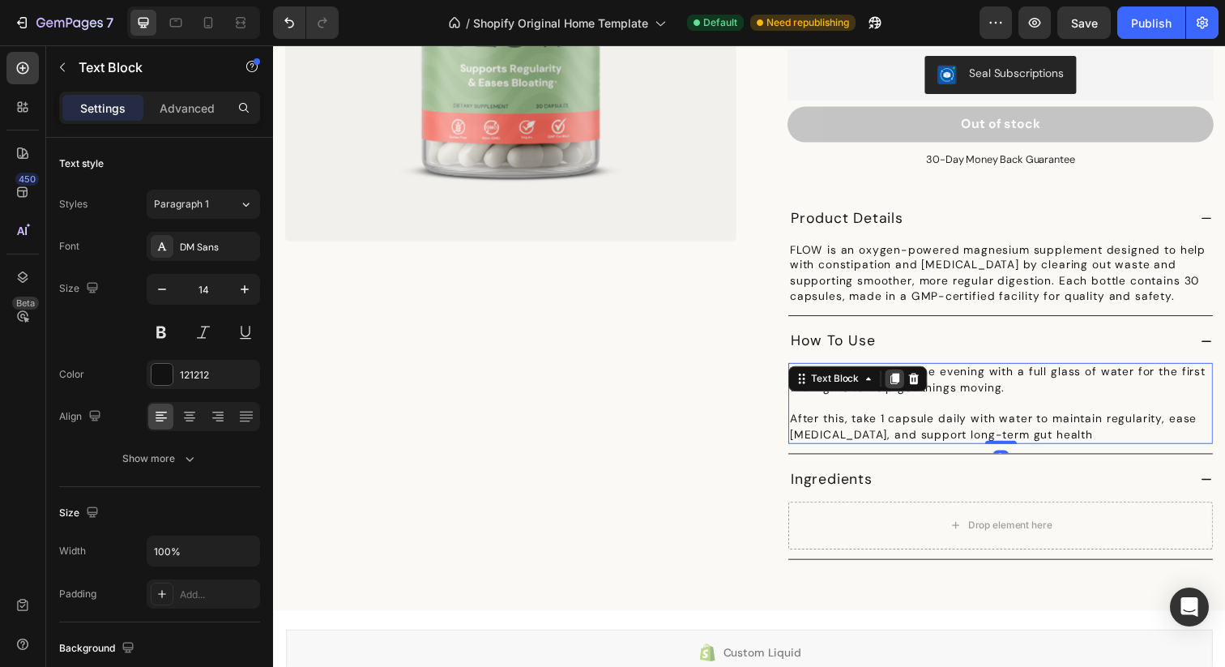
click at [909, 381] on icon at bounding box center [907, 386] width 9 height 11
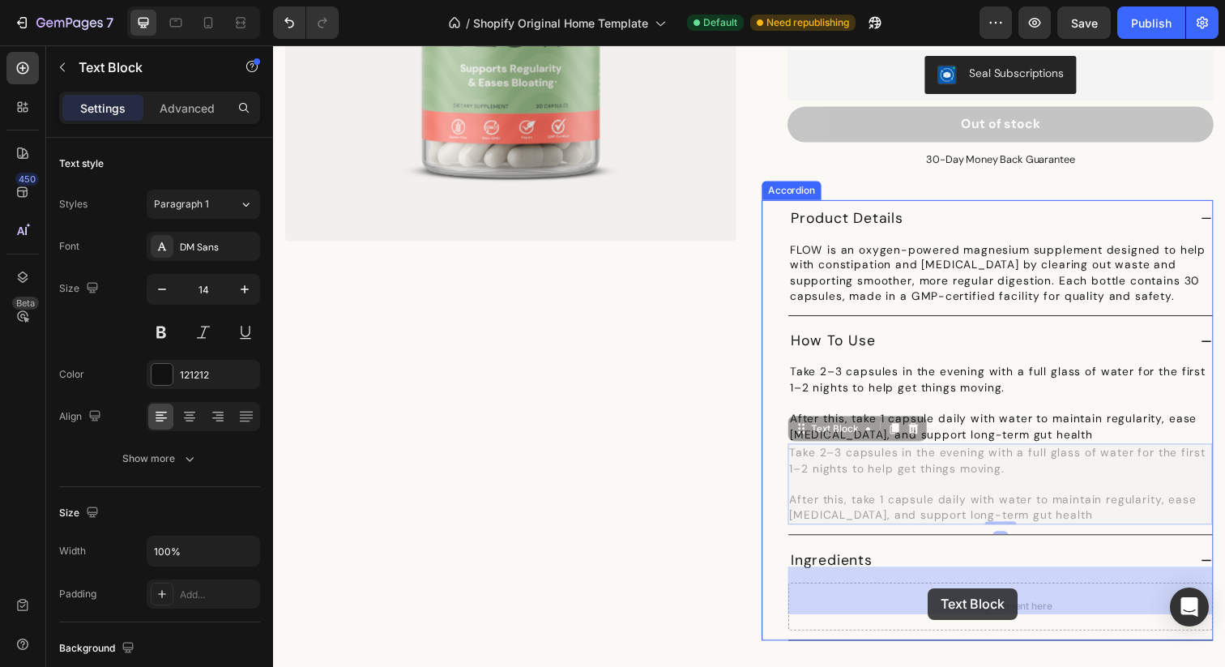
drag, startPoint x: 940, startPoint y: 457, endPoint x: 941, endPoint y: 599, distance: 142.6
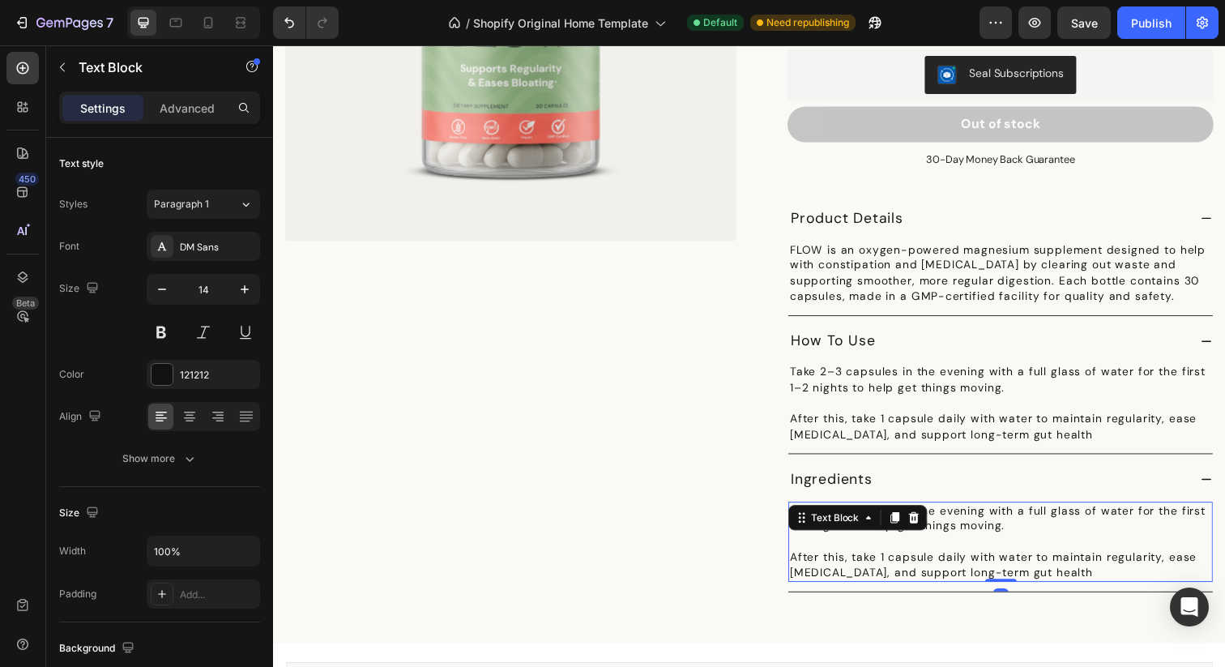
click at [940, 560] on p "After this, take 1 capsule daily with water to maintain regularity, ease [MEDIC…" at bounding box center [1015, 576] width 430 height 32
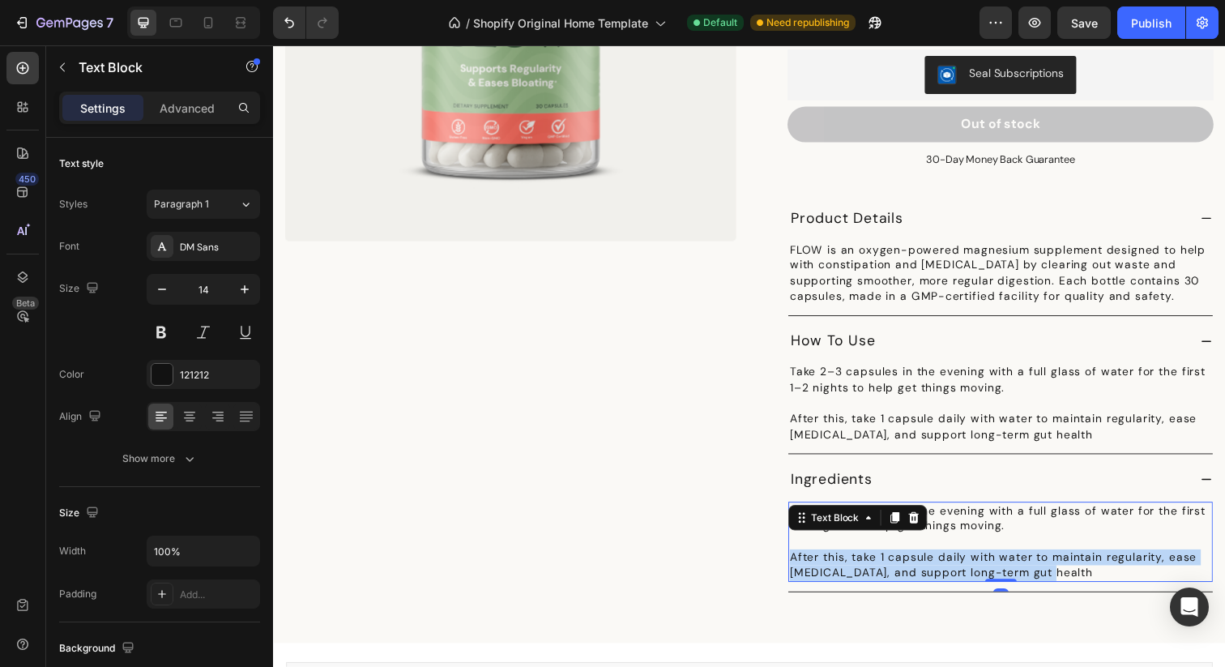
click at [940, 560] on p "After this, take 1 capsule daily with water to maintain regularity, ease [MEDIC…" at bounding box center [1015, 576] width 430 height 32
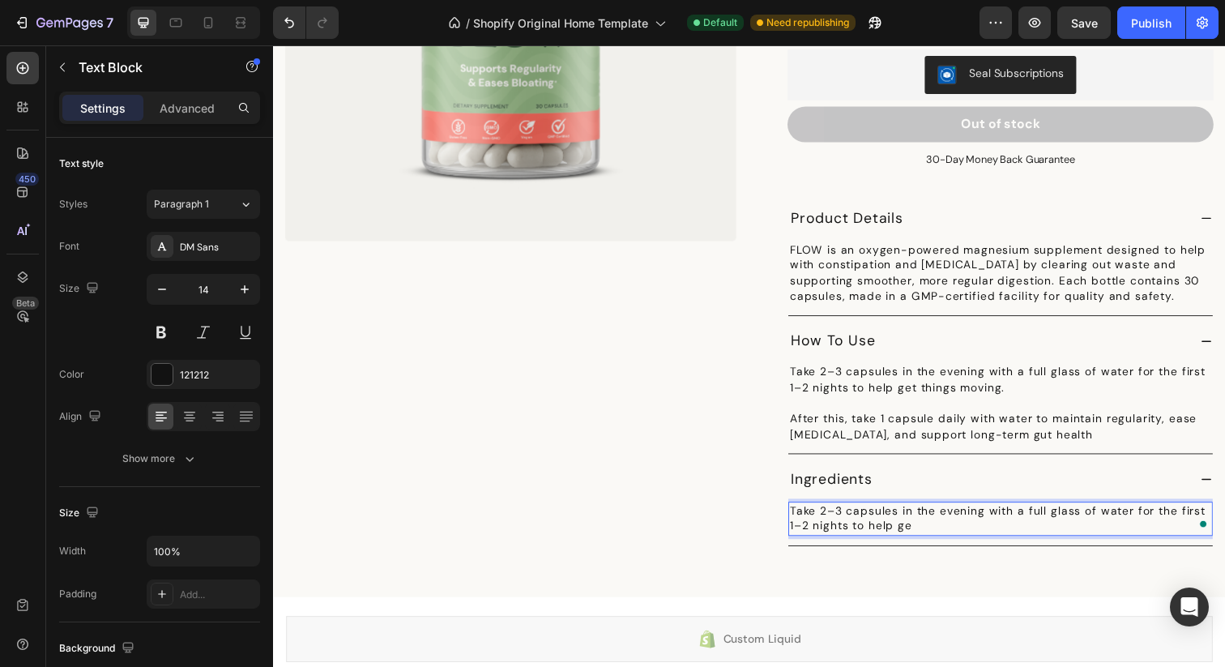
click at [893, 518] on p "Take 2–3 capsules in the evening with a full glass of water for the first 1–2 n…" at bounding box center [1015, 529] width 430 height 32
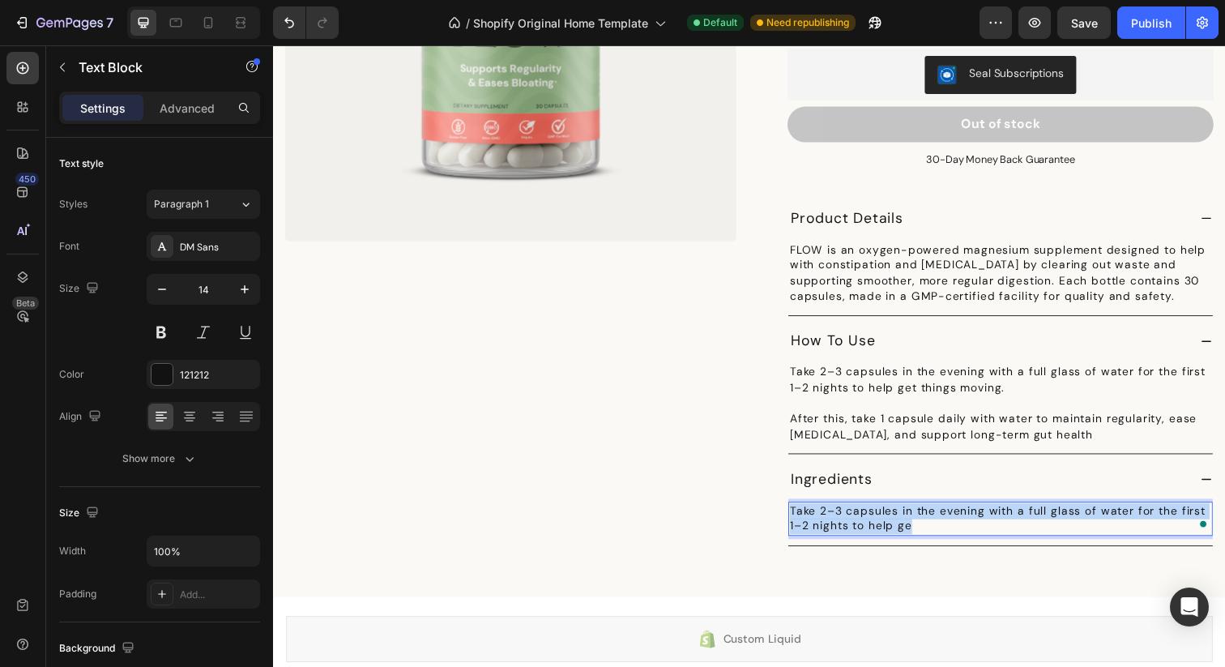
click at [893, 518] on p "Take 2–3 capsules in the evening with a full glass of water for the first 1–2 n…" at bounding box center [1015, 529] width 430 height 32
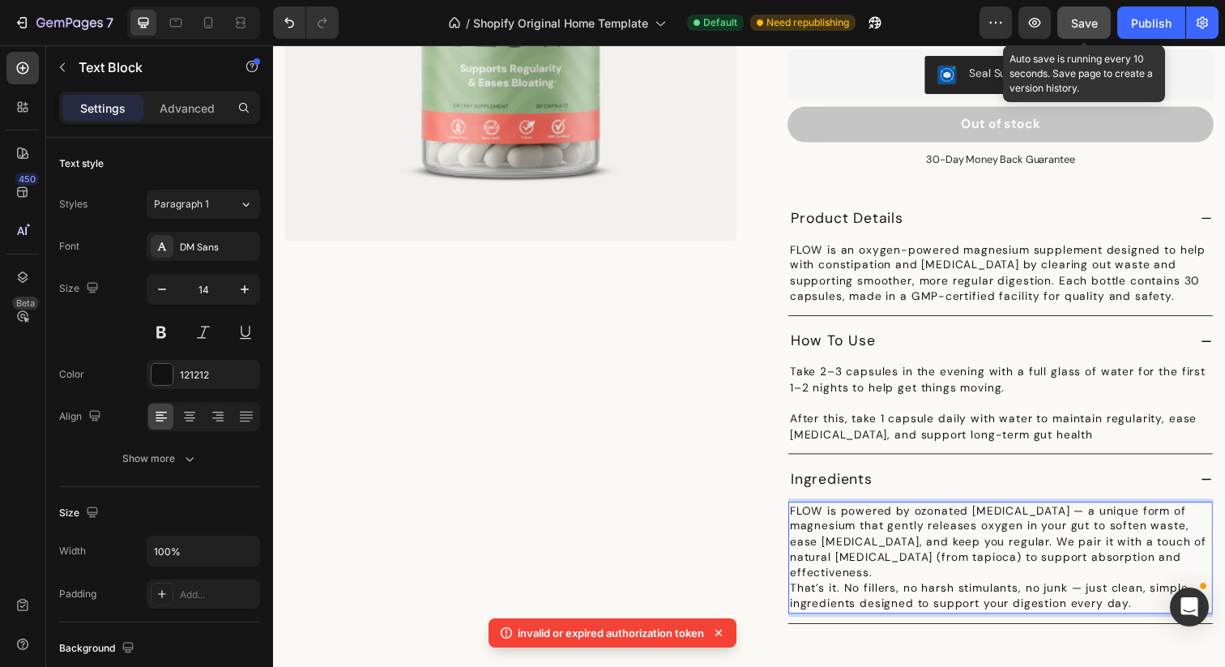
click at [1095, 25] on span "Save" at bounding box center [1084, 23] width 27 height 14
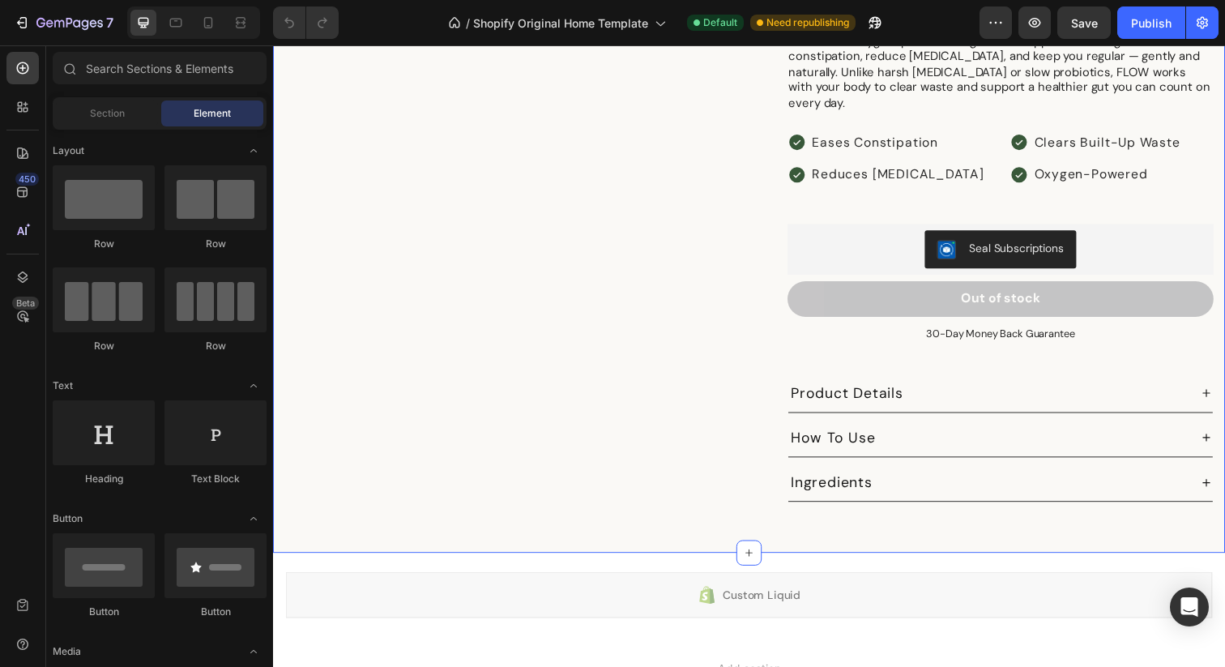
scroll to position [2122, 0]
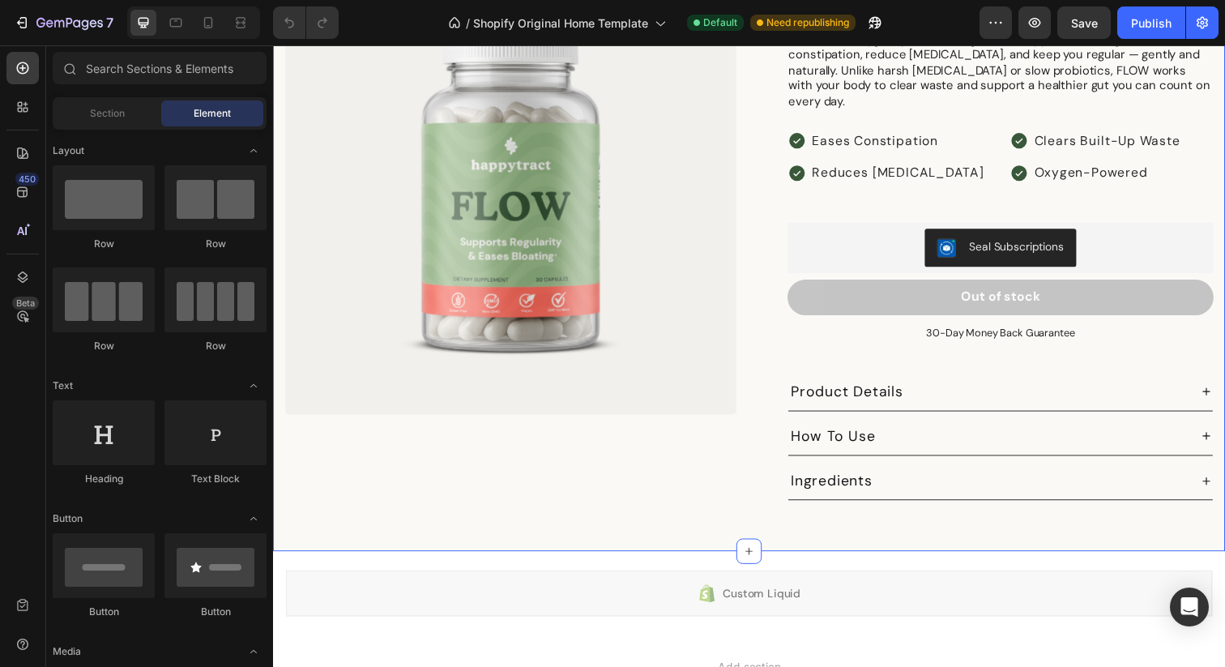
click at [857, 477] on div "Ingredients" at bounding box center [843, 489] width 88 height 25
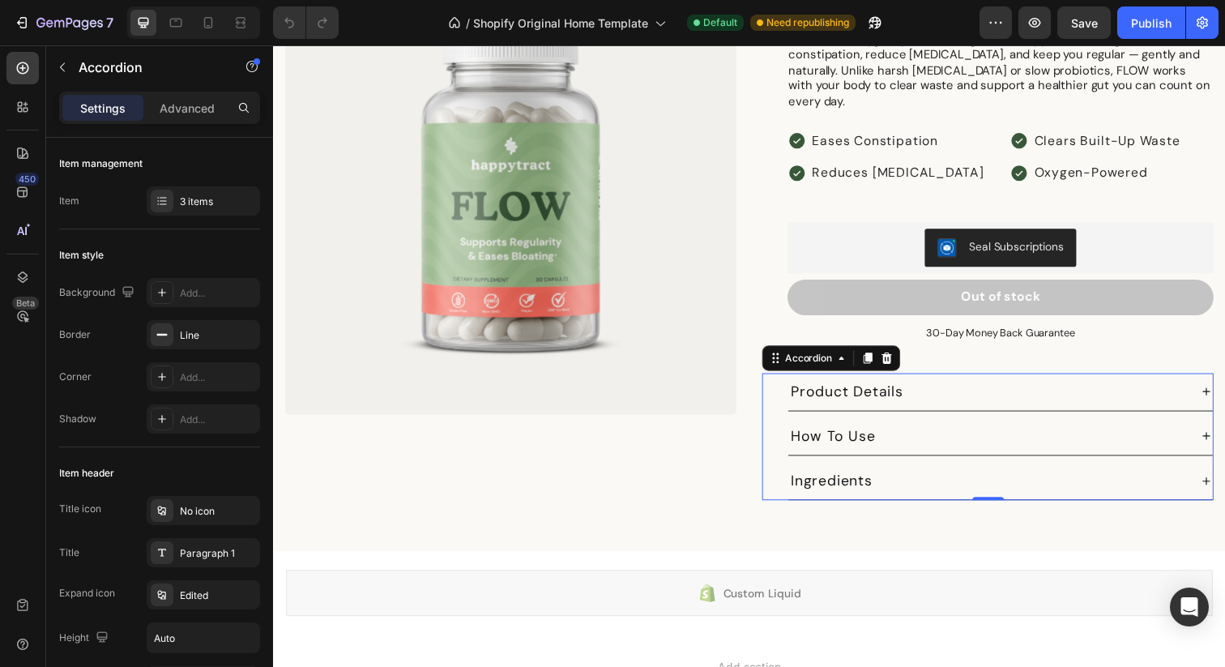
click at [926, 477] on div "Ingredients" at bounding box center [1002, 489] width 407 height 25
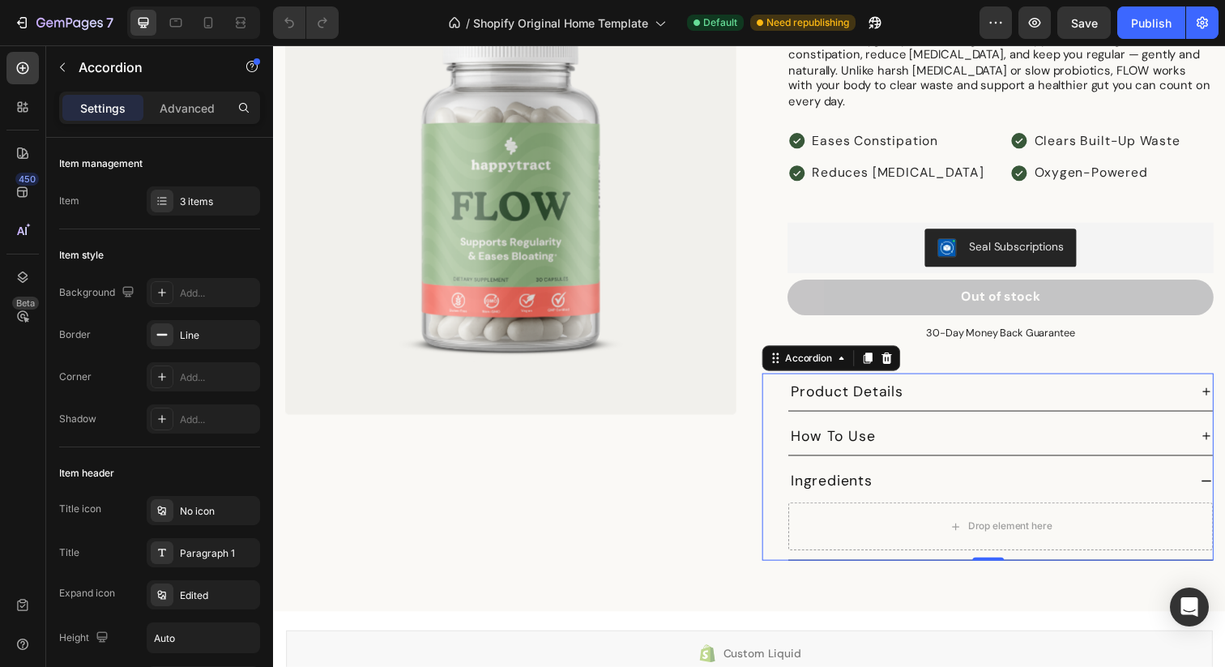
scroll to position [2149, 0]
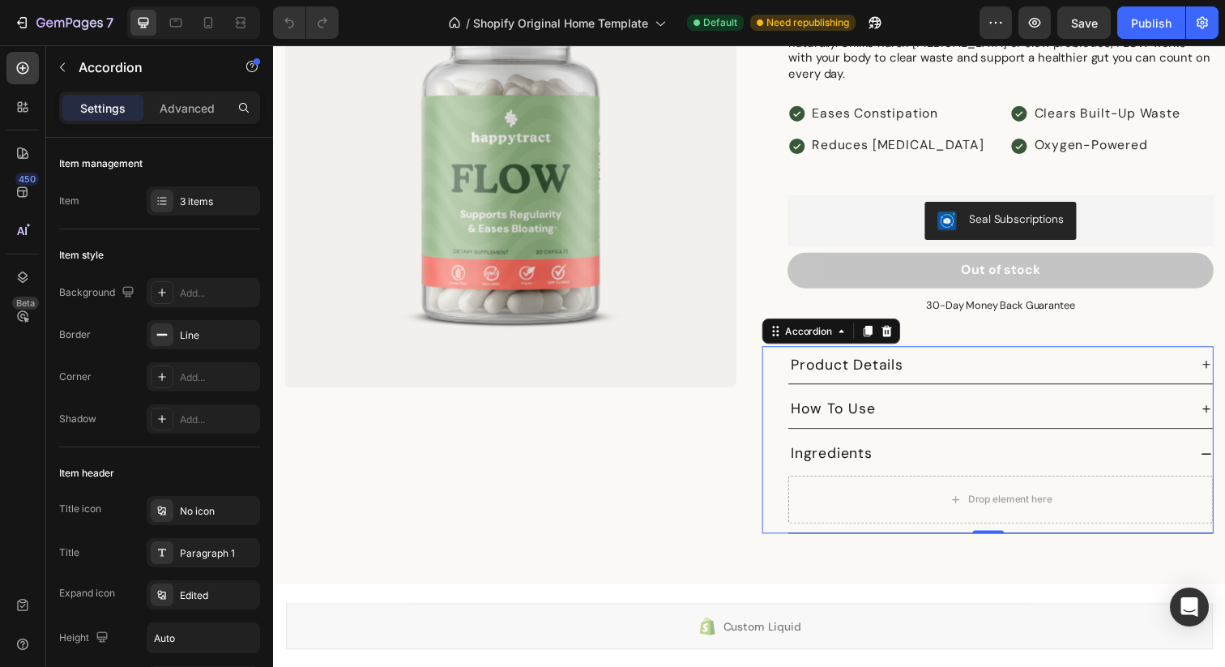
click at [951, 404] on div "How To Use" at bounding box center [1002, 416] width 407 height 25
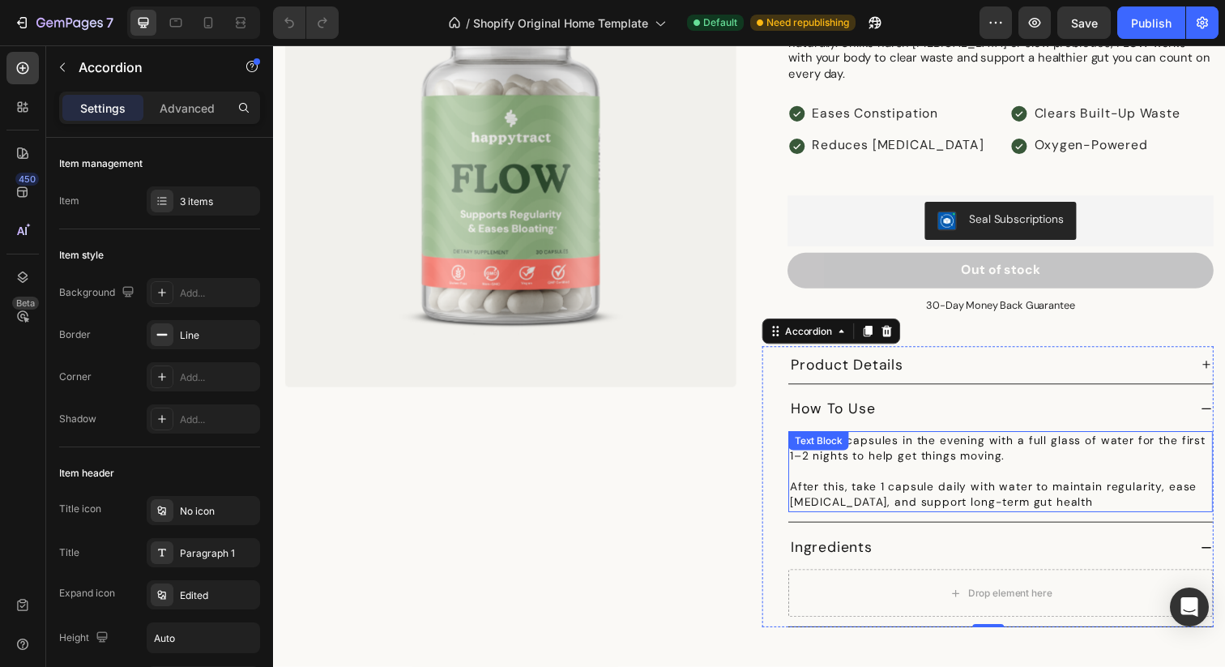
click at [871, 441] on div "Take 2–3 capsules in the evening with a full glass of water for the first 1–2 n…" at bounding box center [1015, 480] width 433 height 83
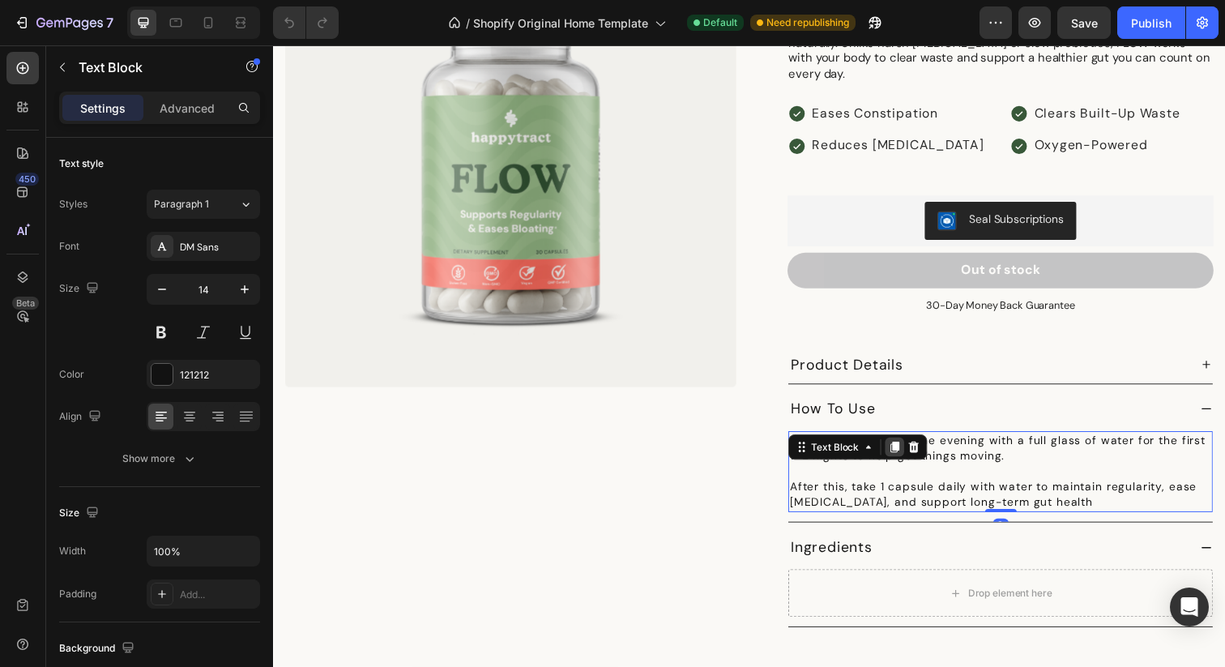
click at [910, 449] on icon at bounding box center [907, 455] width 13 height 13
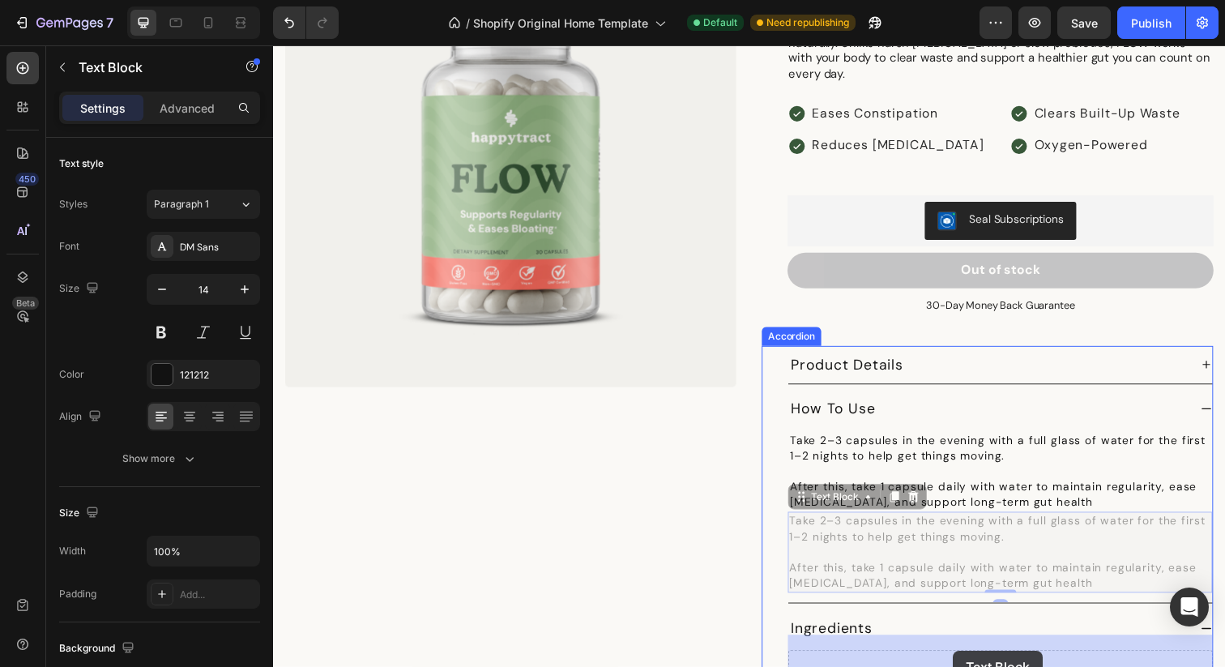
drag, startPoint x: 970, startPoint y: 529, endPoint x: 967, endPoint y: 663, distance: 134.5
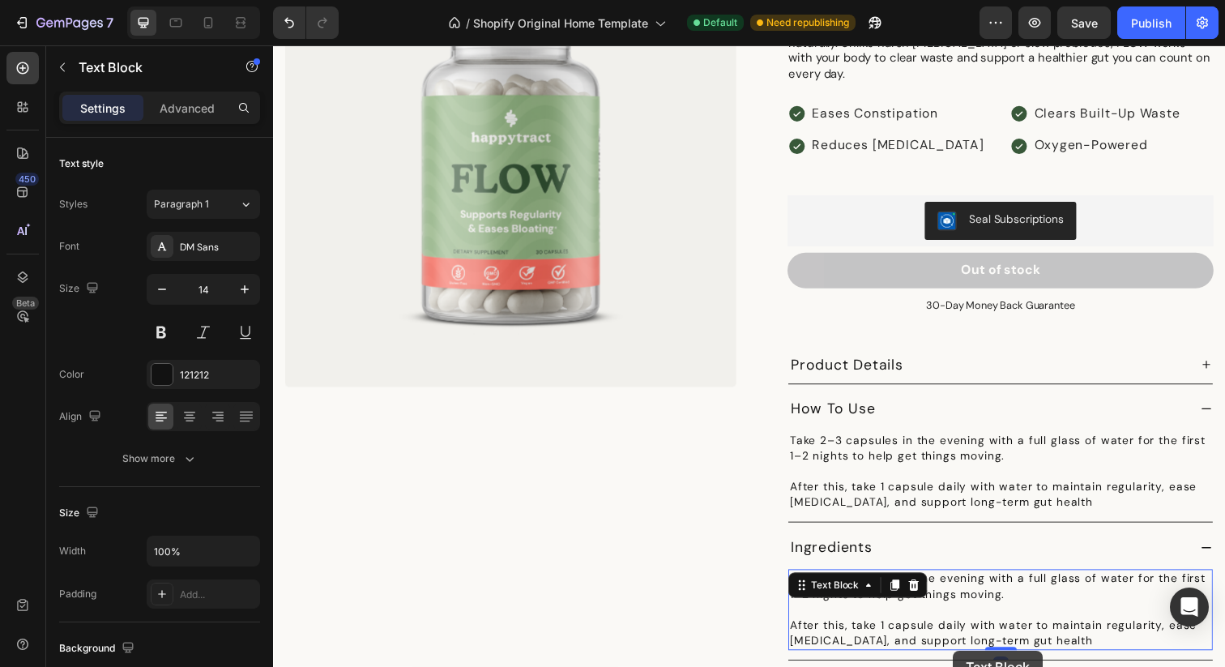
scroll to position [2180, 0]
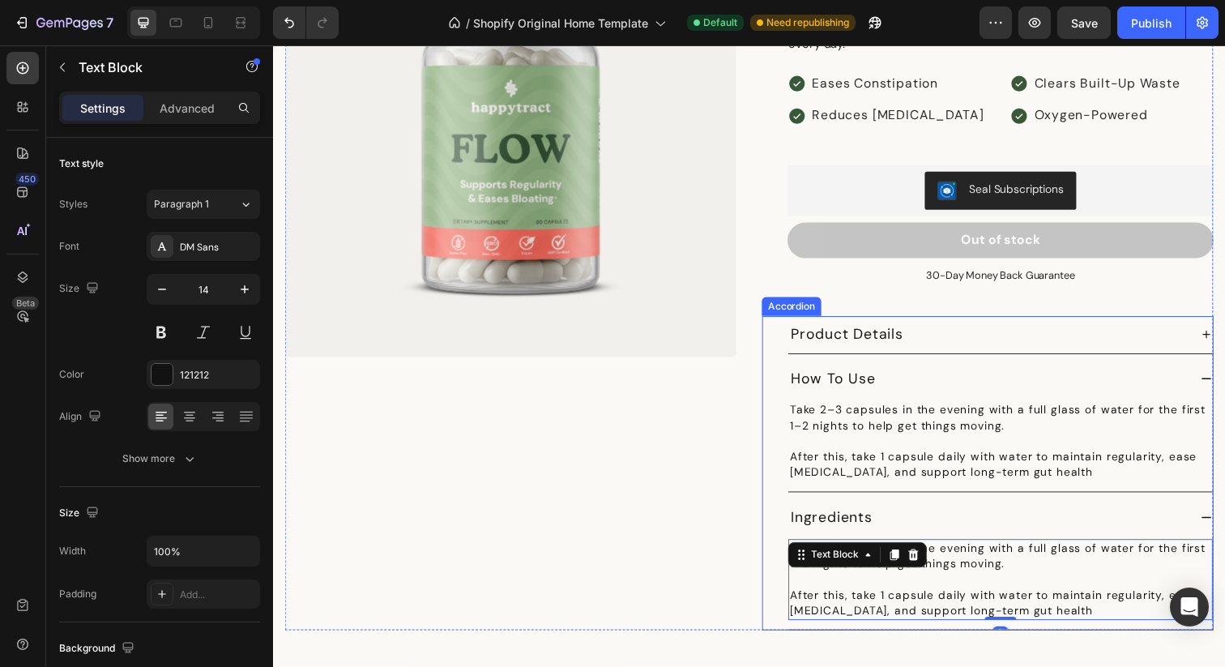
click at [987, 599] on p "After this, take 1 capsule daily with water to maintain regularity, ease [MEDIC…" at bounding box center [1015, 615] width 430 height 32
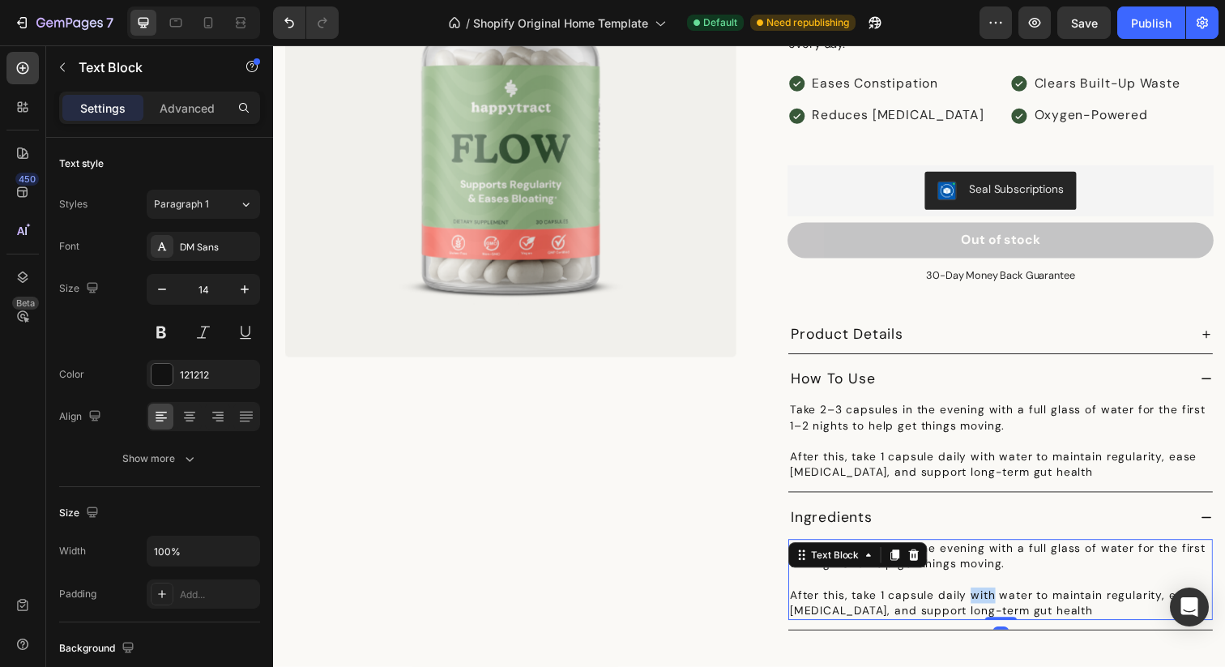
click at [987, 599] on p "After this, take 1 capsule daily with water to maintain regularity, ease [MEDIC…" at bounding box center [1015, 615] width 430 height 32
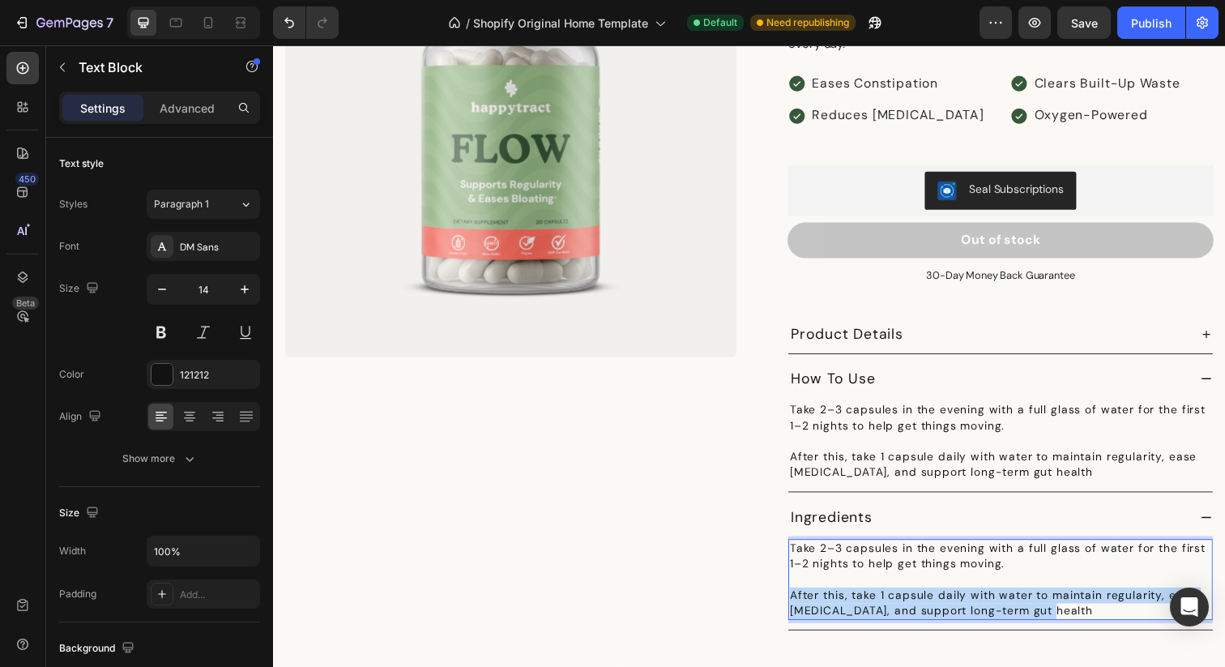
click at [987, 599] on p "After this, take 1 capsule daily with water to maintain regularity, ease [MEDIC…" at bounding box center [1015, 615] width 430 height 32
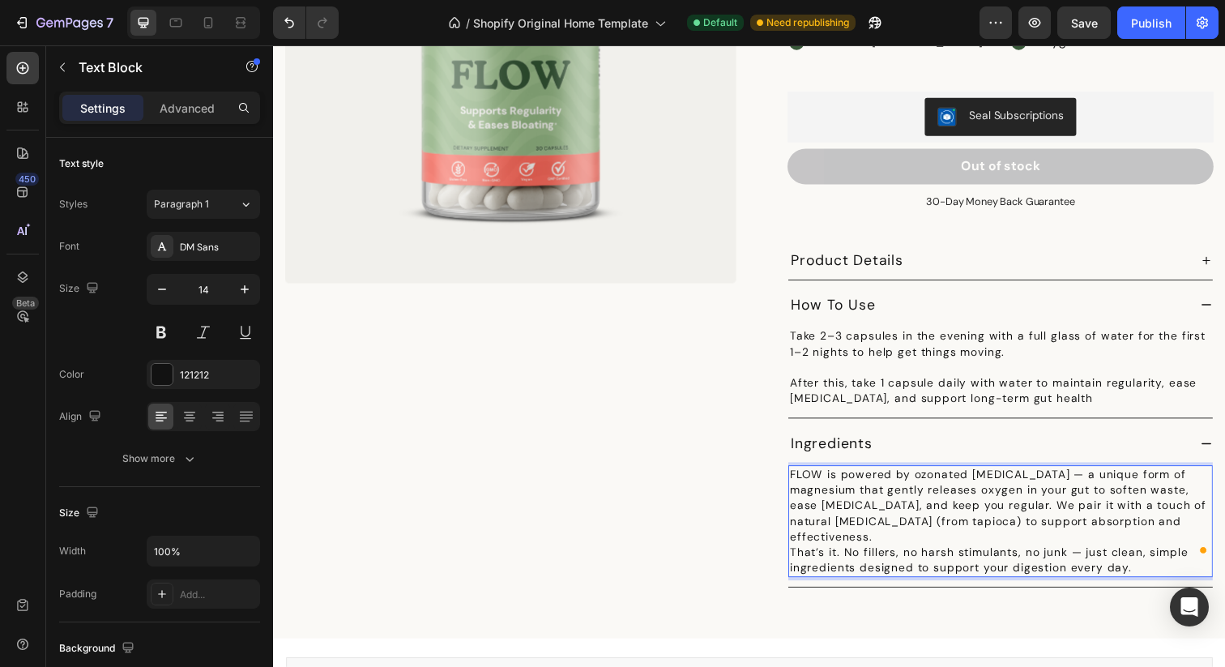
scroll to position [2258, 0]
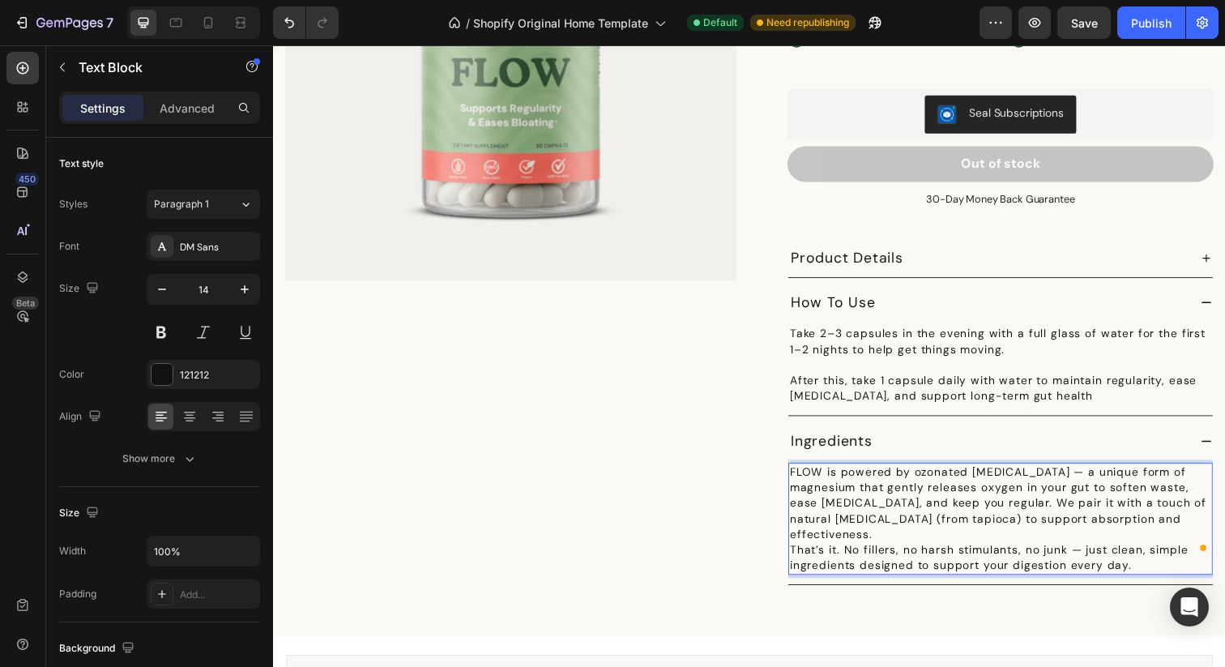
click at [1091, 498] on p "FLOW is powered by ozonated [MEDICAL_DATA] — a unique form of magnesium that ge…" at bounding box center [1015, 512] width 430 height 79
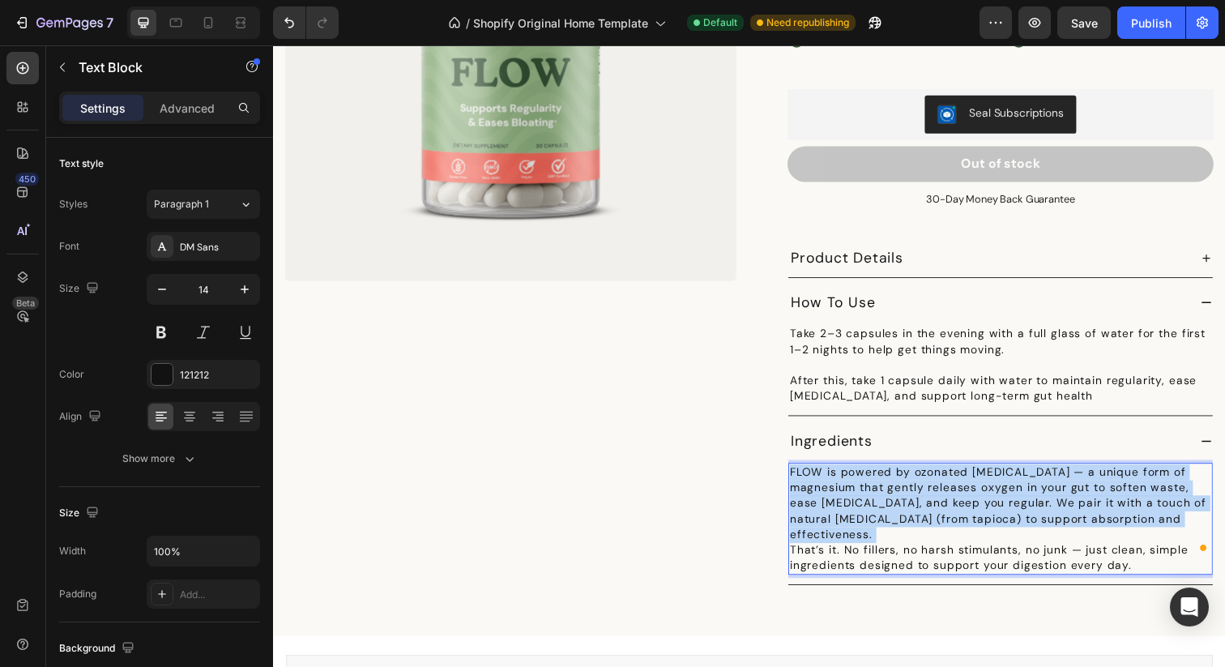
click at [1091, 498] on p "FLOW is powered by ozonated [MEDICAL_DATA] — a unique form of magnesium that ge…" at bounding box center [1015, 512] width 430 height 79
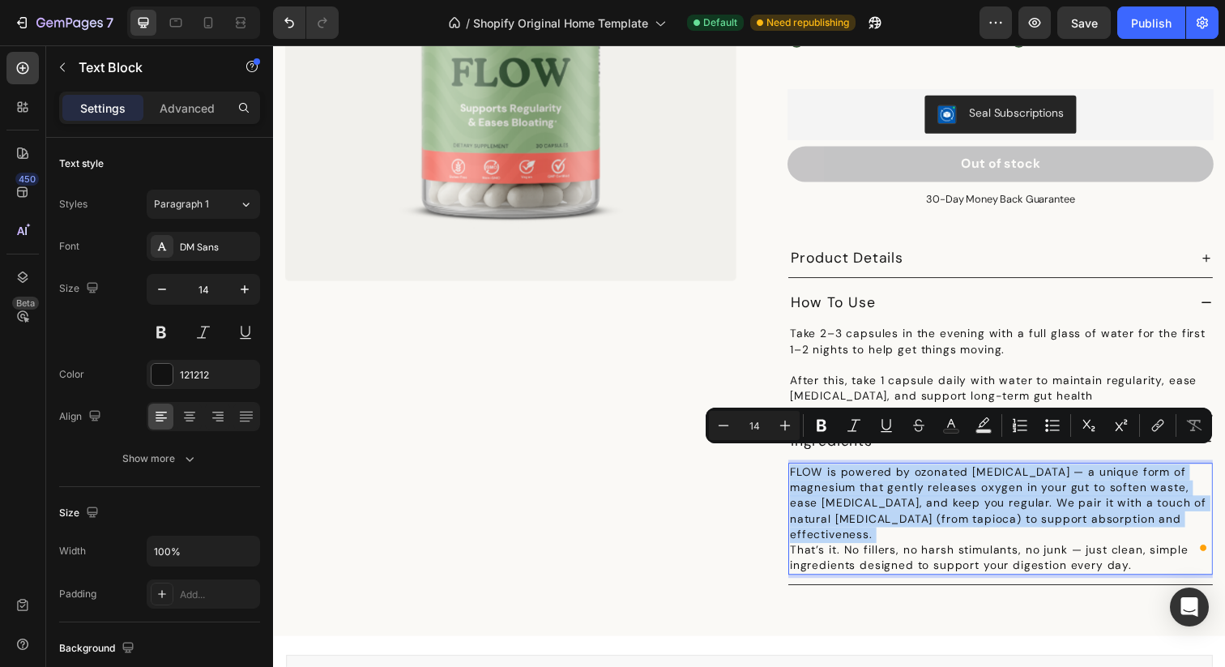
click at [1115, 513] on p "FLOW is powered by ozonated [MEDICAL_DATA] — a unique form of magnesium that ge…" at bounding box center [1015, 512] width 430 height 79
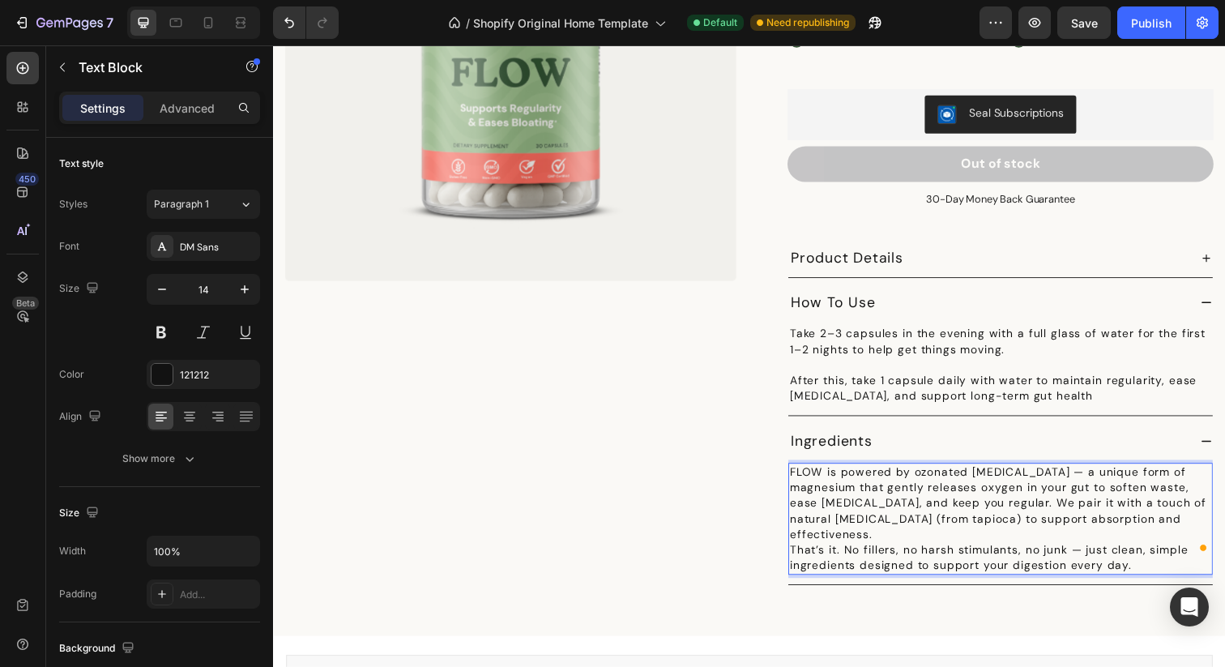
click at [1166, 552] on p "That’s it. No fillers, no harsh stimulants, no junk — just clean, simple ingred…" at bounding box center [1015, 568] width 430 height 32
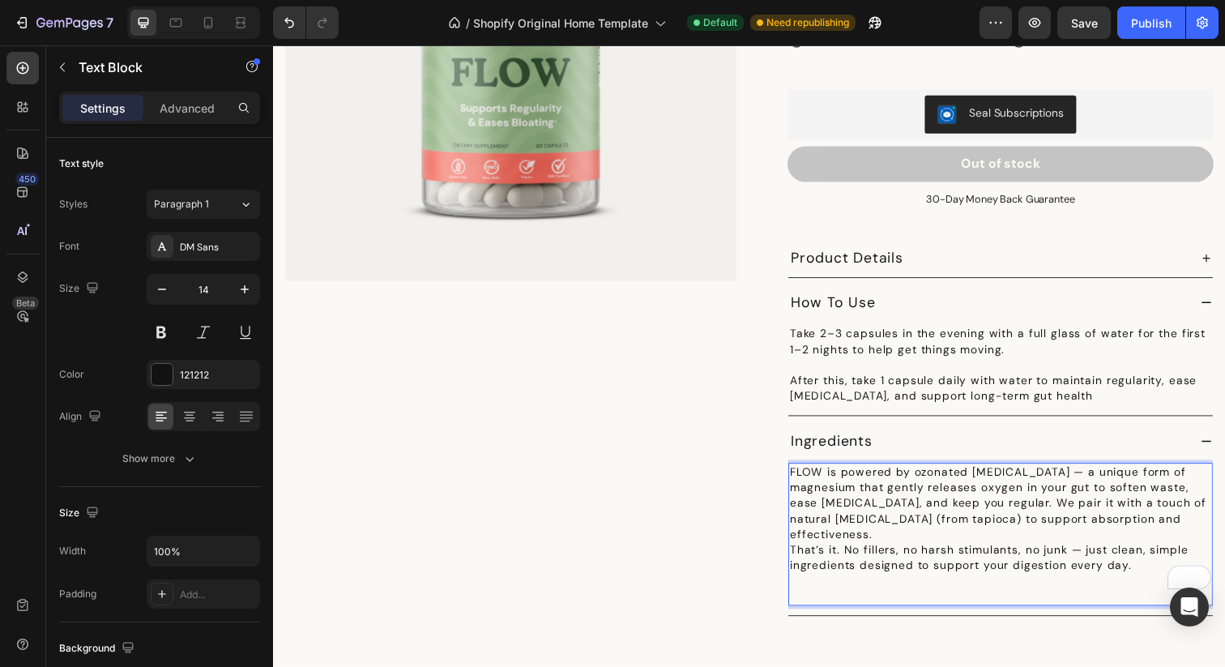
click at [867, 552] on p "That’s it. No fillers, no harsh stimulants, no junk — just clean, simple ingred…" at bounding box center [1015, 583] width 430 height 63
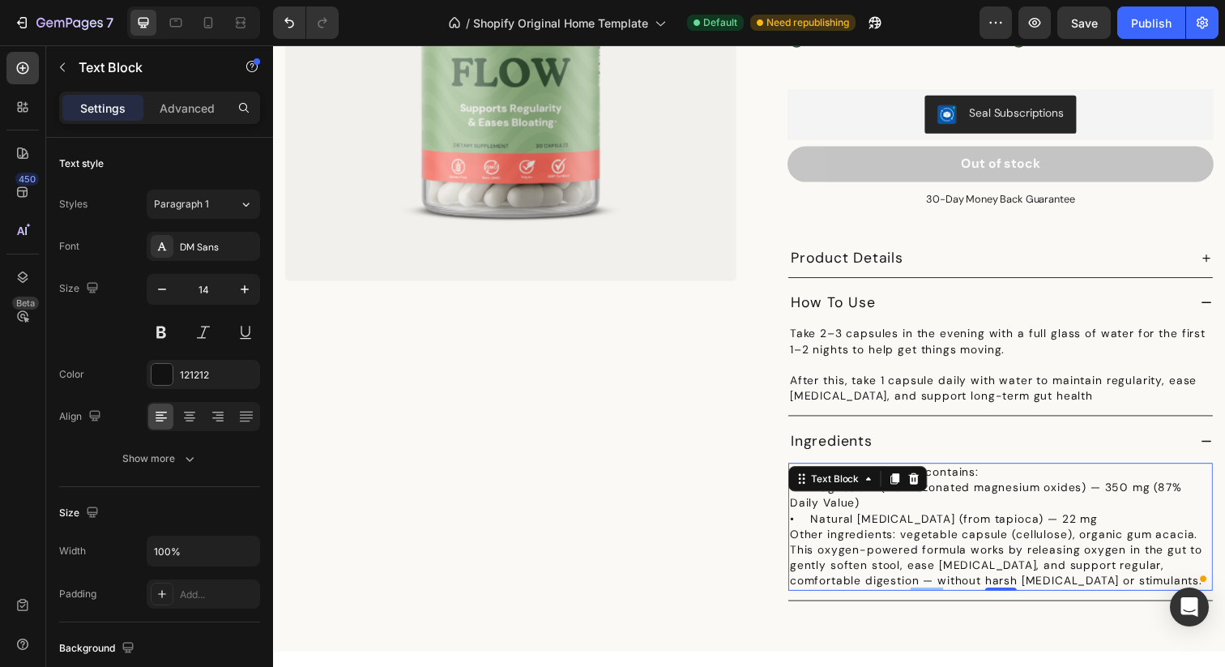
click at [1105, 473] on p "Each capsule of FLOW contains: • Magnesium (from ozonated magnesium oxides) — 3…" at bounding box center [1015, 504] width 430 height 63
click at [1078, 498] on p "Each capsule of FLOW contains: • Magnesium (from ozonated magnesium oxides) — 3…" at bounding box center [1015, 504] width 430 height 63
click at [1114, 511] on p "Each capsule of FLOW contains: • Magnesium (from ozonated magnesium oxides) — 3…" at bounding box center [1015, 504] width 430 height 63
click at [840, 473] on p "Each capsule of FLOW contains: • Magnesium (from ozonated magnesium oxides) — 3…" at bounding box center [1015, 504] width 430 height 63
click at [835, 477] on p "Each capsule of FLOW contains: • Magnesium (from ozonated magnesium oxides) — 3…" at bounding box center [1015, 504] width 430 height 63
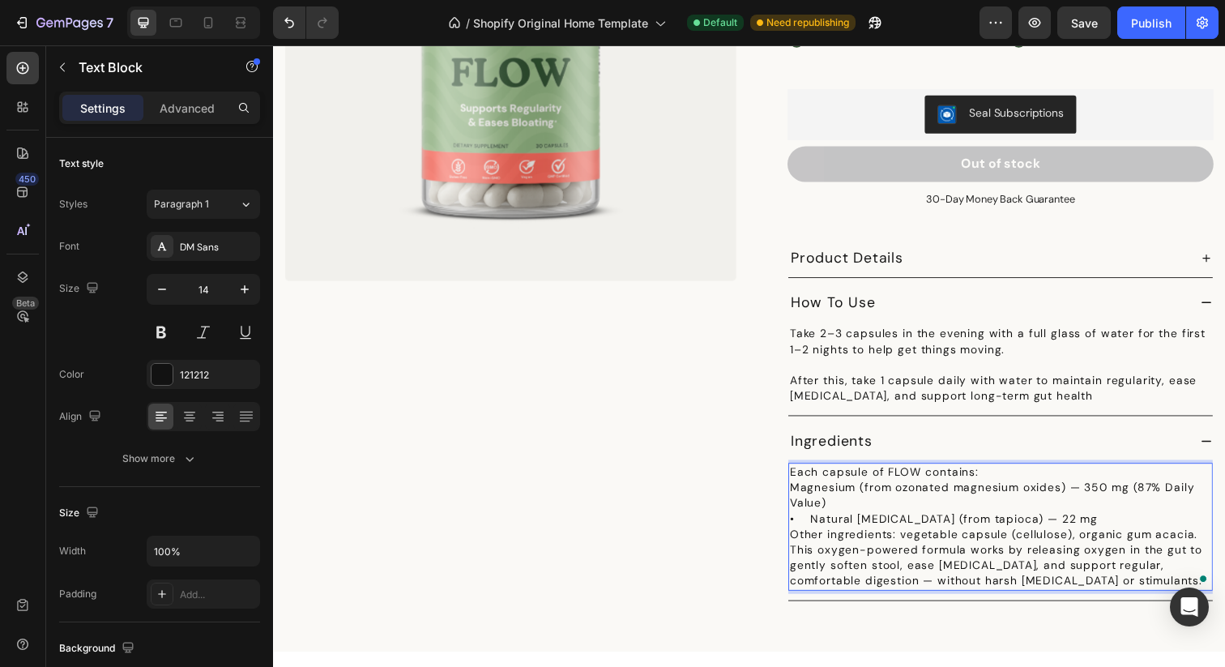
click at [829, 511] on p "Each capsule of FLOW contains: Magnesium (from ozonated magnesium oxides) — 350…" at bounding box center [1015, 504] width 430 height 63
click at [840, 508] on p "Each capsule of FLOW contains: Magnesium (from ozonated magnesium oxides) — 350…" at bounding box center [1015, 504] width 430 height 63
click at [849, 492] on p "Each capsule of FLOW contains: Magnesium (from ozonated magnesium oxides) — 350…" at bounding box center [1015, 504] width 430 height 63
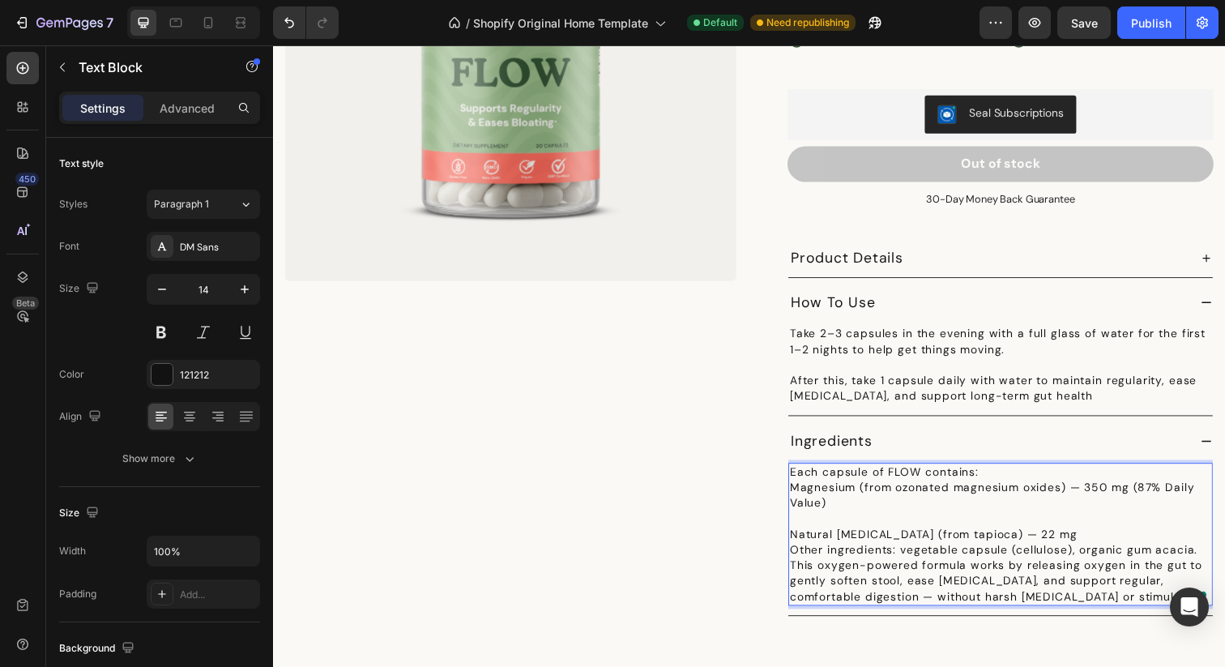
click at [1038, 473] on p "Each capsule of FLOW contains: Magnesium (from ozonated magnesium oxides) — 350…" at bounding box center [1015, 497] width 430 height 48
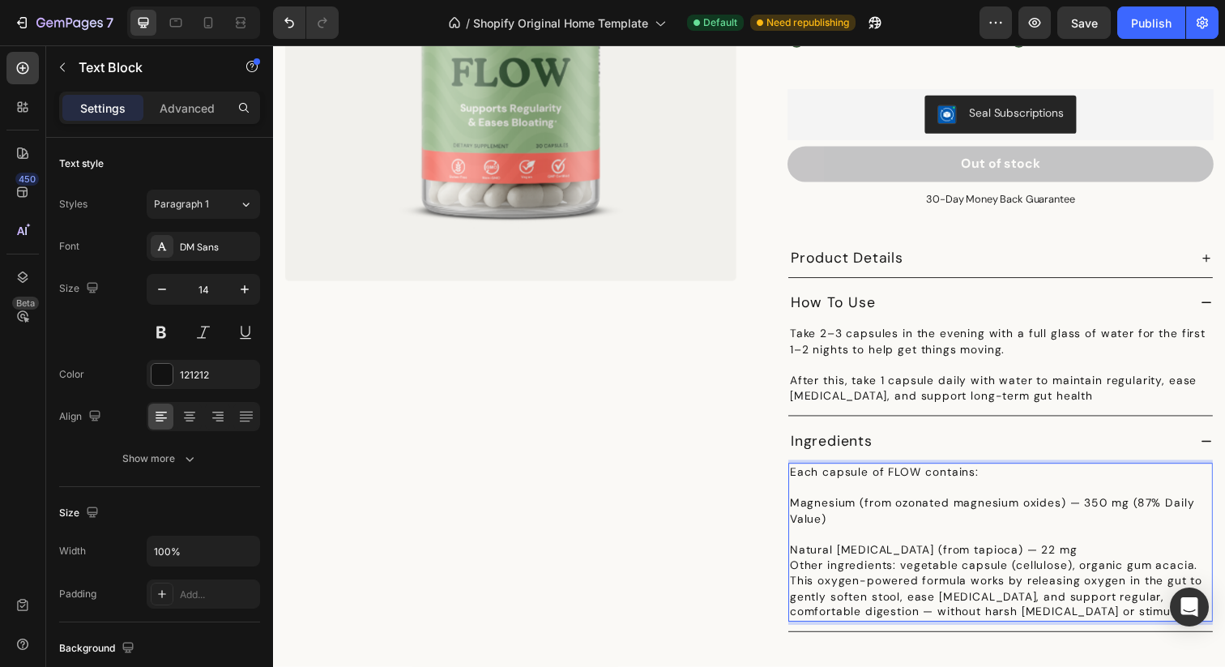
click at [808, 489] on p "⁠⁠⁠⁠⁠⁠⁠ Magnesium (from ozonated magnesium oxides) — 350 mg (87% Daily Value)" at bounding box center [1015, 513] width 430 height 48
click at [805, 494] on p "⁠⁠⁠⁠⁠⁠⁠ Magnesium (from ozonated magnesium oxides) — 350 mg (87% Daily Value)" at bounding box center [1015, 513] width 430 height 48
click at [1091, 541] on p "Natural Citric Acid (from tapioca) — 22 mg" at bounding box center [1015, 553] width 430 height 32
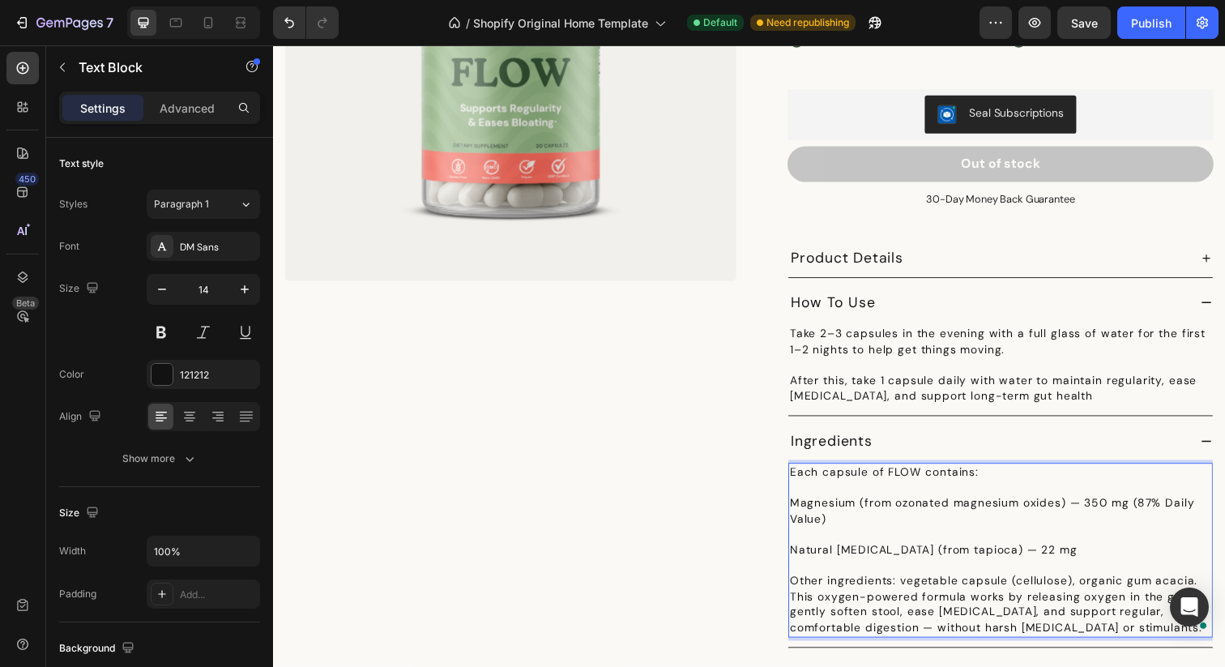
click at [1224, 584] on p "Other ingredients: vegetable capsule (cellulose), organic gum acacia." at bounding box center [1015, 592] width 430 height 16
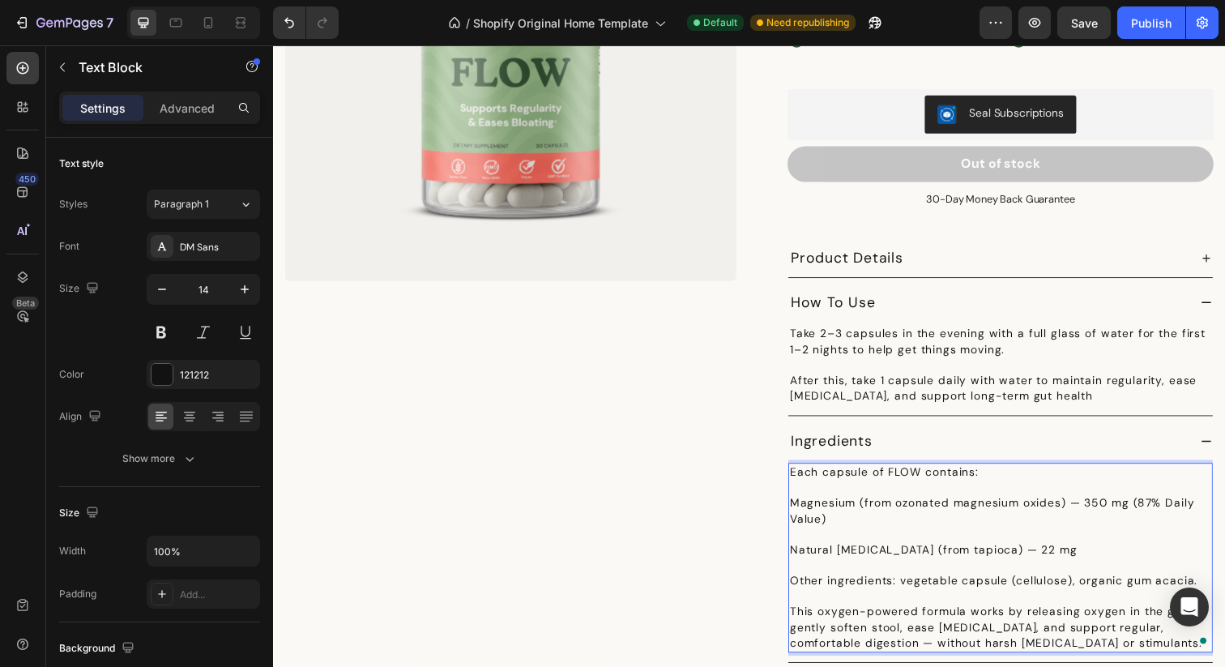
scroll to position [2288, 0]
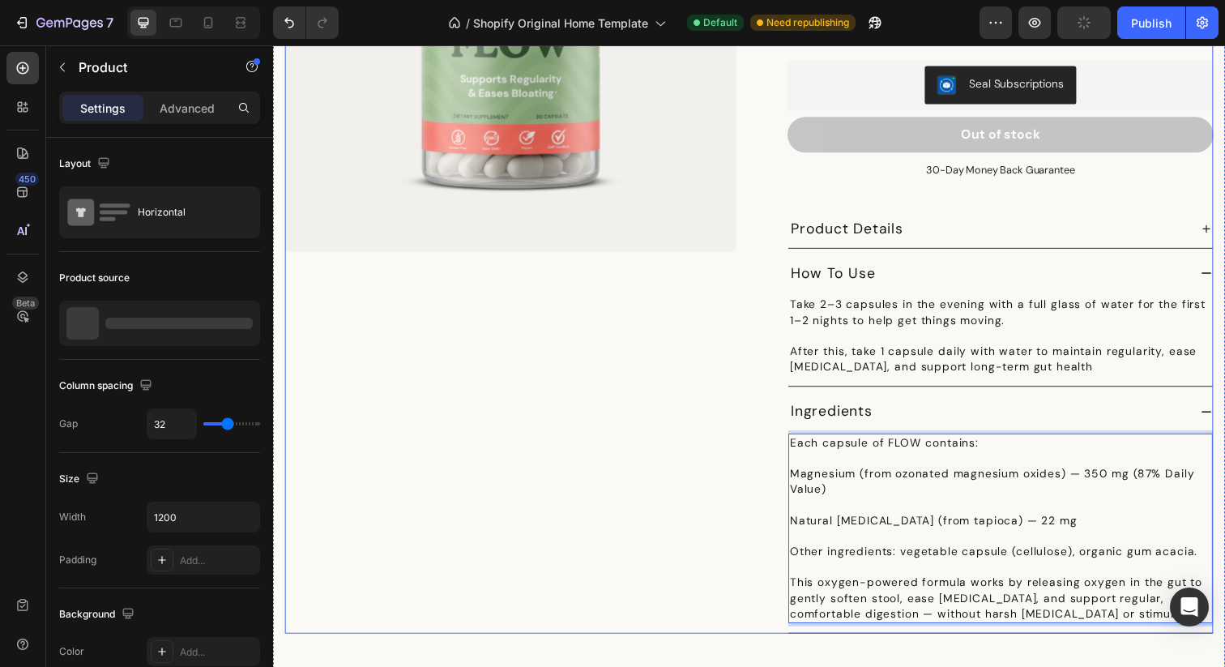
click at [756, 448] on div "Product Images Icon Icon Icon Icon Icon Icon List 4.8 stars from 5000+ reviews …" at bounding box center [759, 220] width 948 height 851
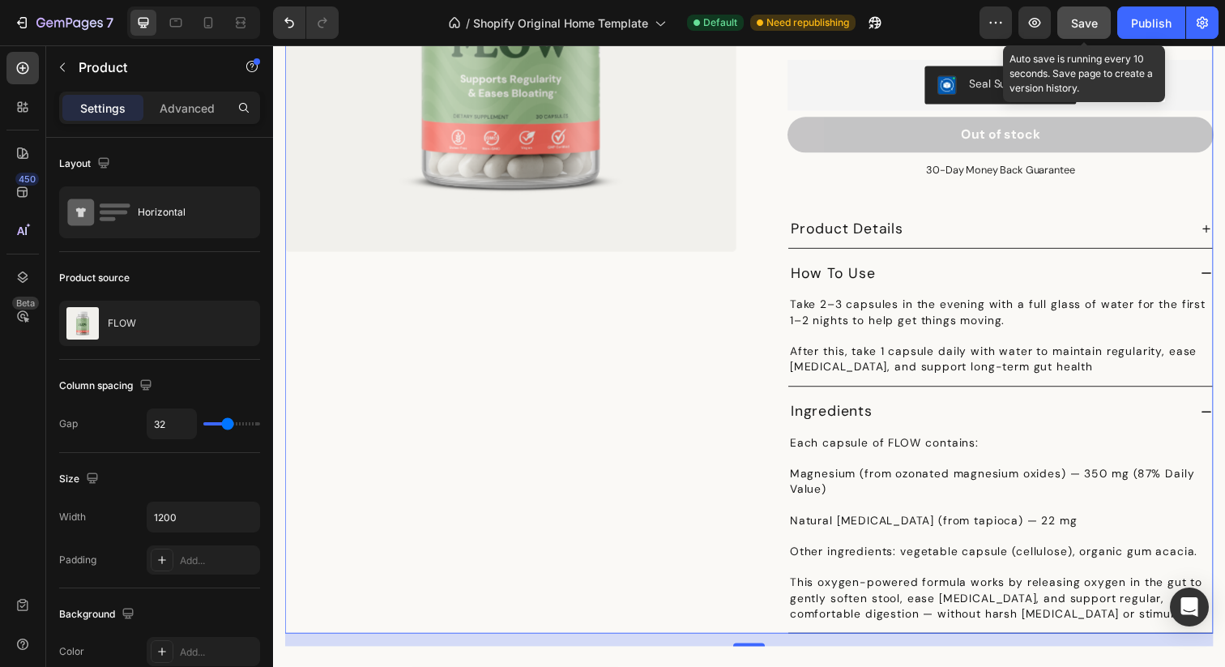
click at [1073, 21] on span "Save" at bounding box center [1084, 23] width 27 height 14
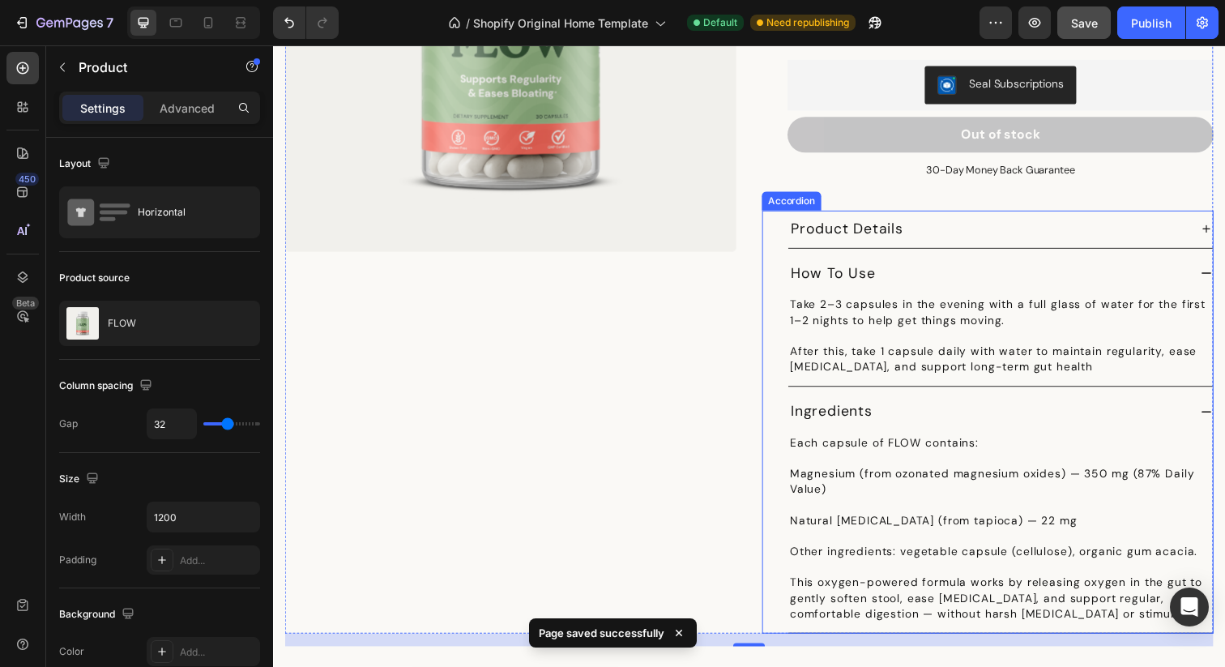
click at [902, 407] on div "Ingredients" at bounding box center [1002, 419] width 407 height 25
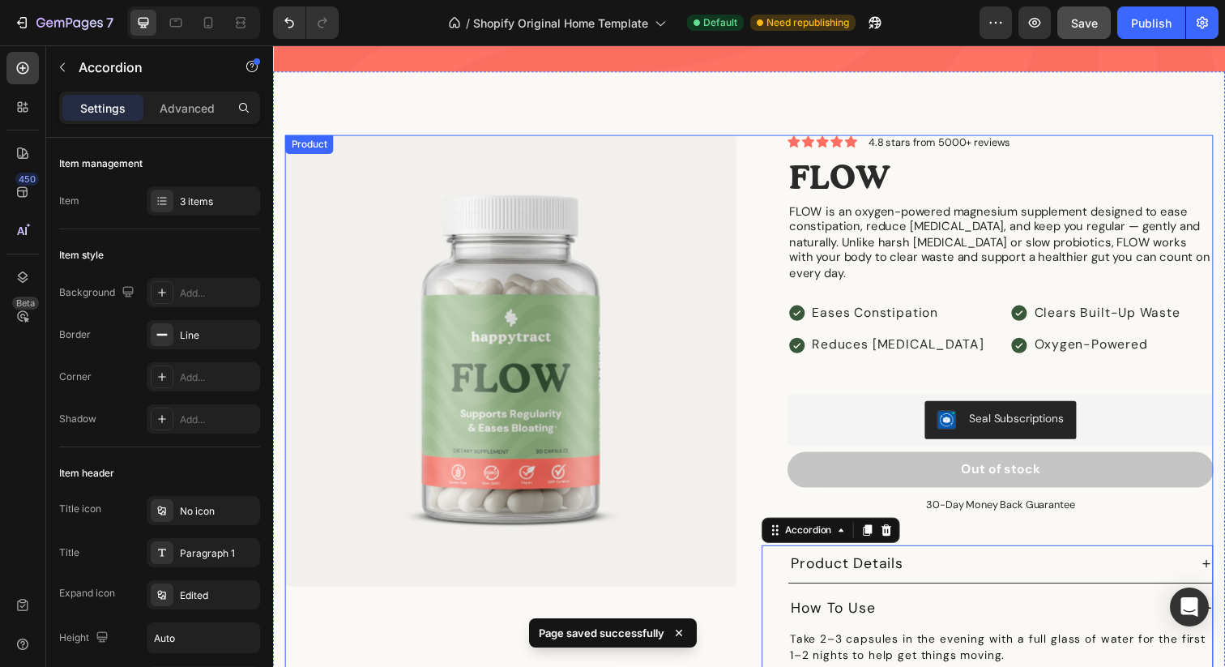
scroll to position [1854, 0]
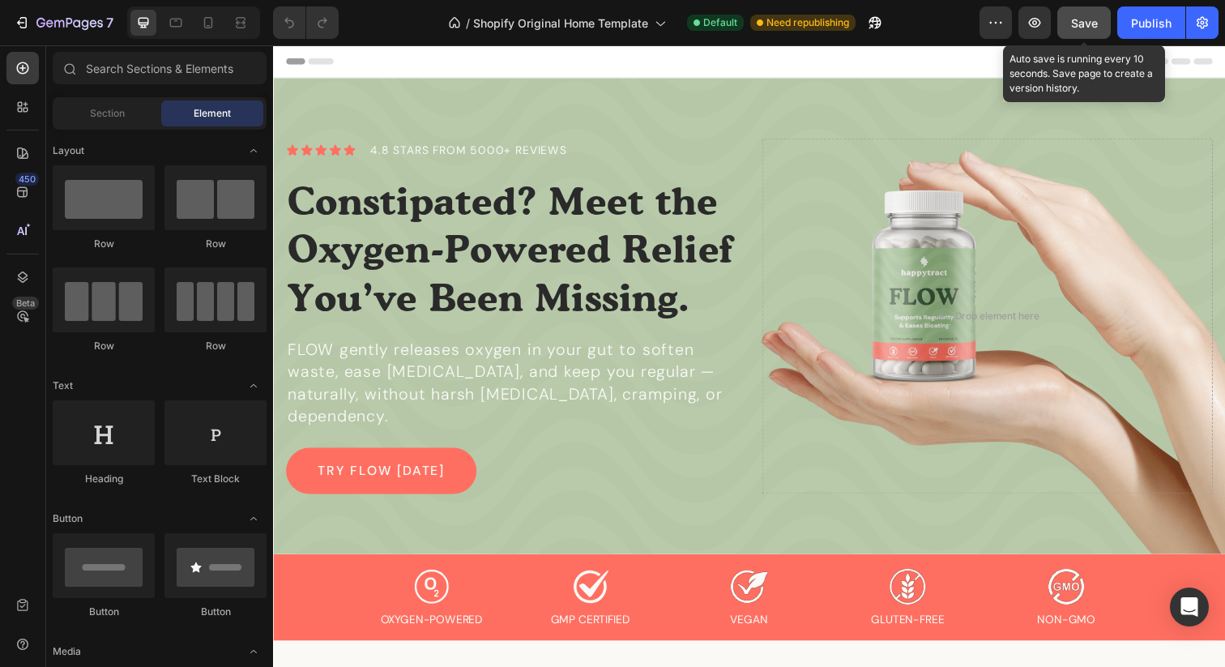
click at [1081, 15] on div "Save" at bounding box center [1084, 23] width 27 height 17
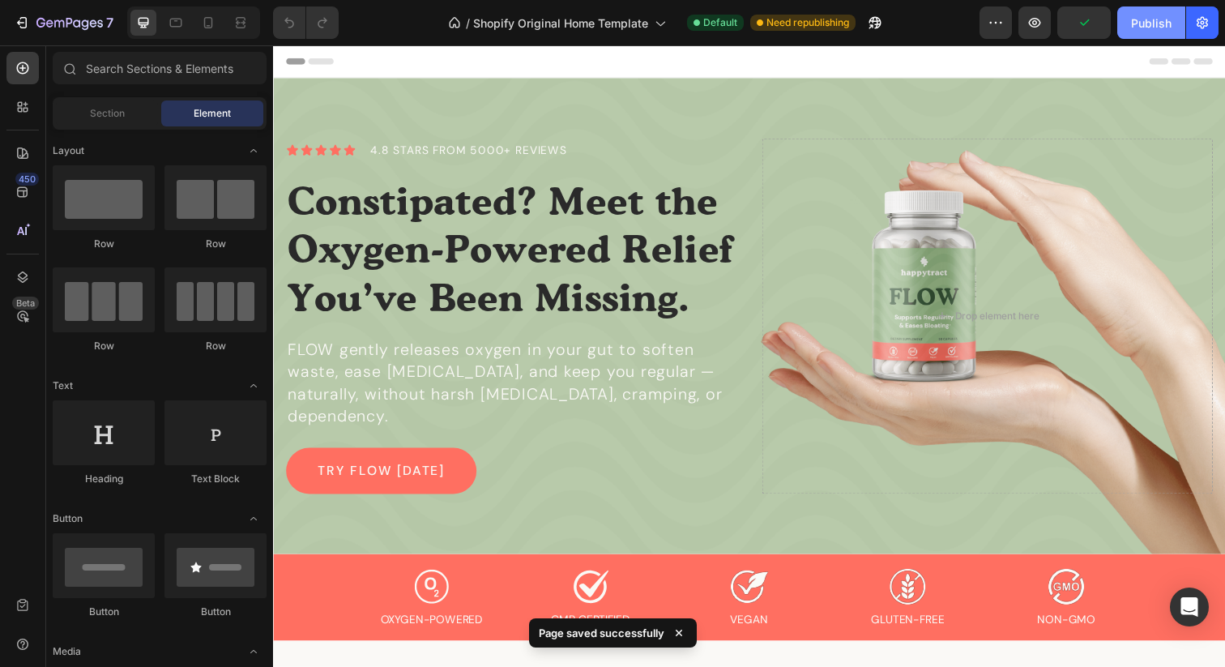
click at [1171, 34] on button "Publish" at bounding box center [1151, 22] width 68 height 32
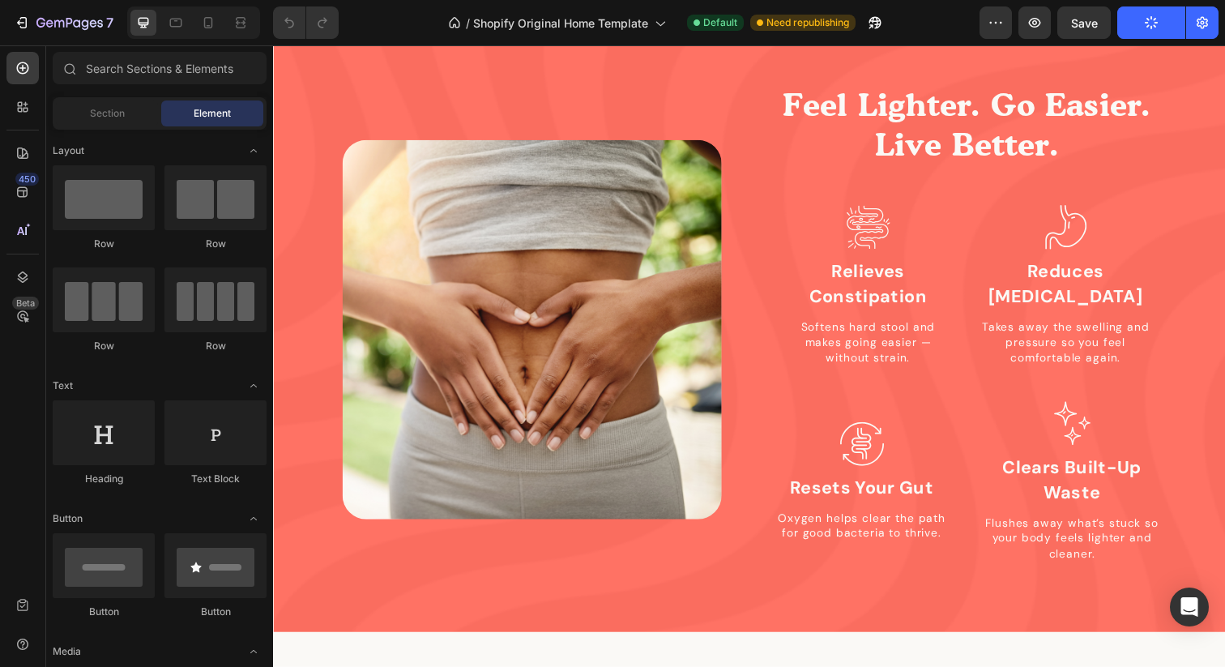
scroll to position [1539, 0]
